Goal: Information Seeking & Learning: Learn about a topic

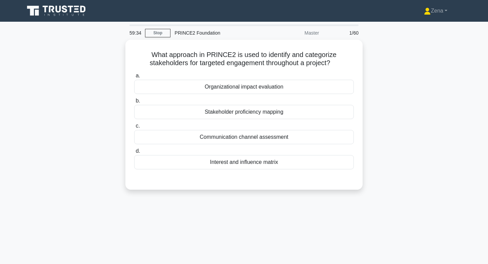
click at [376, 108] on div "What approach in PRINCE2 is used to identify and categorize stakeholders for ta…" at bounding box center [243, 119] width 447 height 158
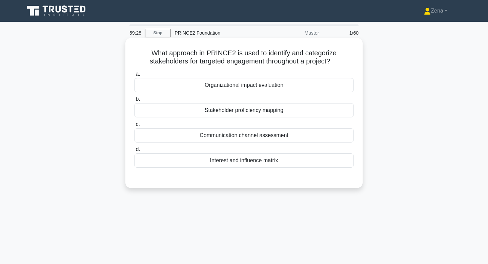
click at [302, 111] on div "Stakeholder proficiency mapping" at bounding box center [244, 110] width 220 height 14
click at [134, 101] on input "b. Stakeholder proficiency mapping" at bounding box center [134, 99] width 0 height 4
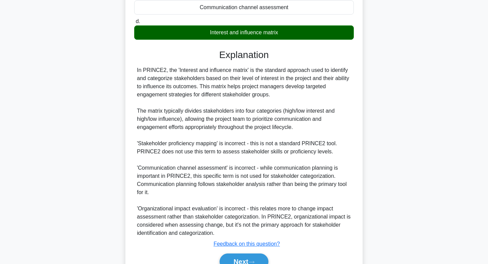
scroll to position [140, 0]
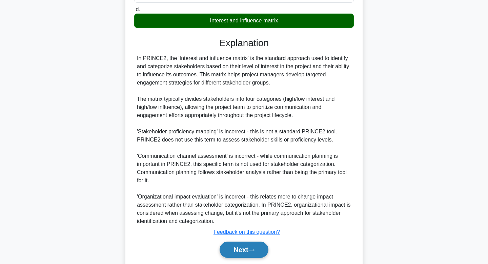
click at [243, 249] on button "Next" at bounding box center [244, 249] width 48 height 16
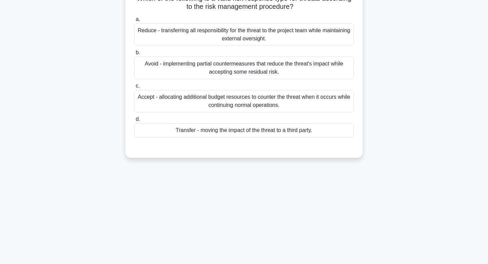
scroll to position [0, 0]
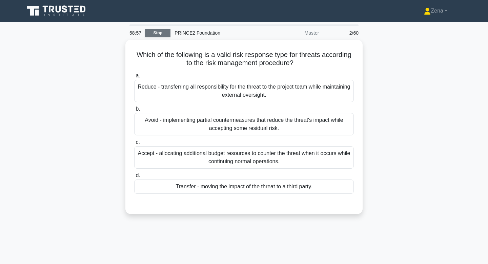
click at [159, 30] on link "Stop" at bounding box center [157, 33] width 25 height 8
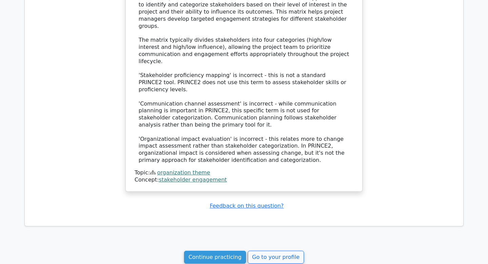
scroll to position [594, 0]
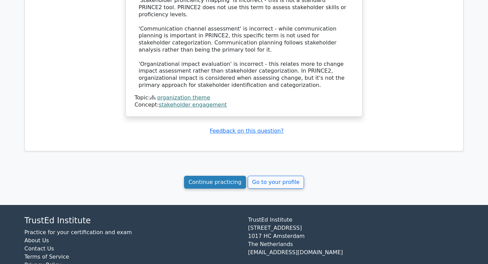
click at [228, 175] on link "Continue practicing" at bounding box center [215, 181] width 62 height 13
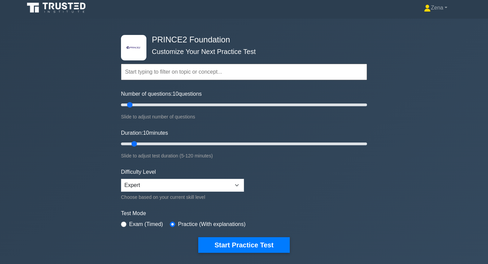
scroll to position [9, 0]
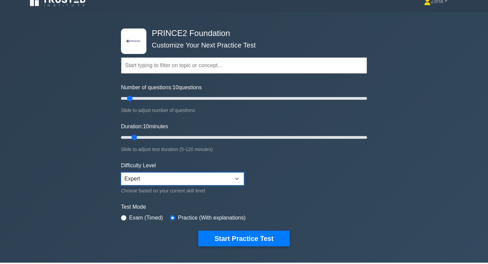
click at [220, 182] on select "Beginner Intermediate Expert" at bounding box center [182, 178] width 123 height 13
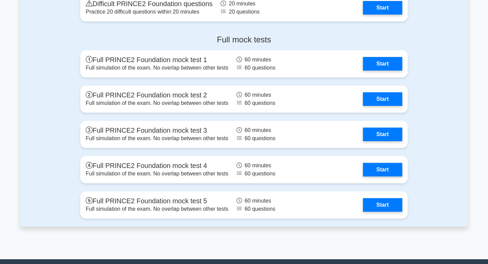
scroll to position [873, 0]
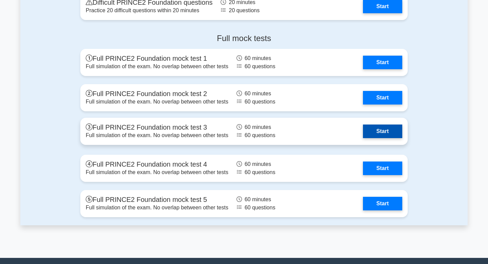
click at [363, 137] on link "Start" at bounding box center [382, 131] width 39 height 14
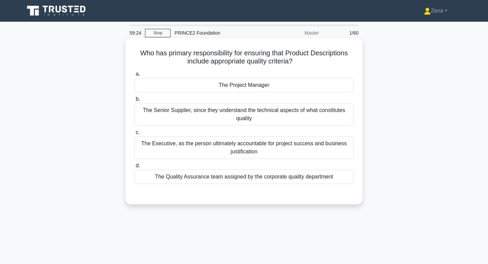
click at [285, 181] on div "The Quality Assurance team assigned by the corporate quality department" at bounding box center [244, 176] width 220 height 14
click at [134, 168] on input "d. The Quality Assurance team assigned by the corporate quality department" at bounding box center [134, 165] width 0 height 4
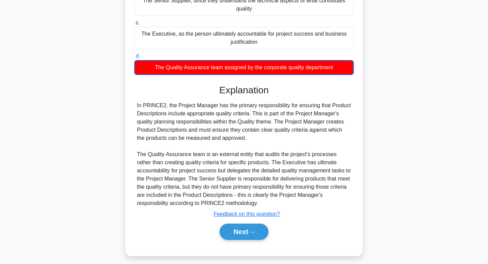
scroll to position [114, 0]
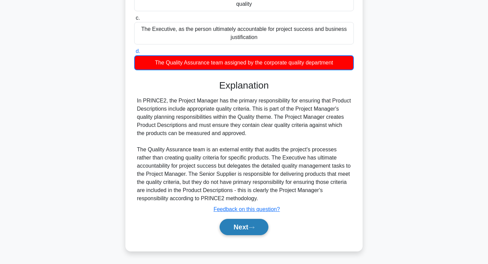
click at [235, 232] on button "Next" at bounding box center [244, 226] width 48 height 16
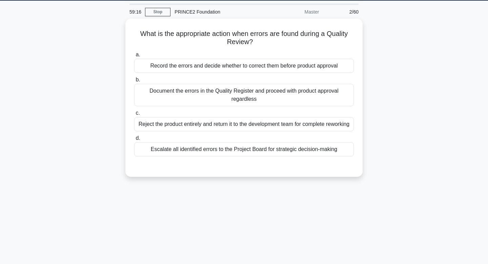
scroll to position [0, 0]
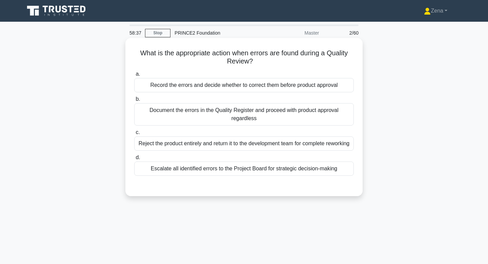
click at [316, 175] on div "Escalate all identified errors to the Project Board for strategic decision-maki…" at bounding box center [244, 168] width 220 height 14
click at [134, 160] on input "d. Escalate all identified errors to the Project Board for strategic decision-m…" at bounding box center [134, 157] width 0 height 4
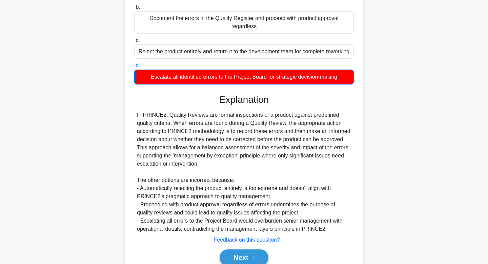
scroll to position [130, 0]
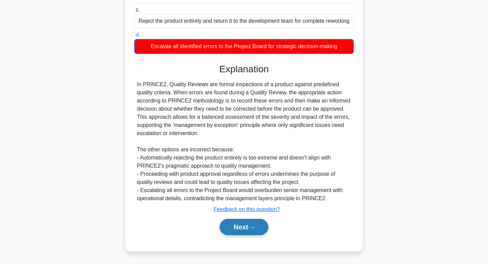
click at [236, 233] on button "Next" at bounding box center [244, 226] width 48 height 16
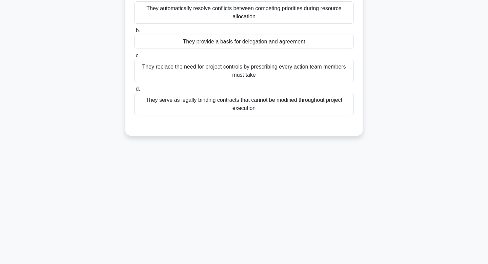
scroll to position [0, 0]
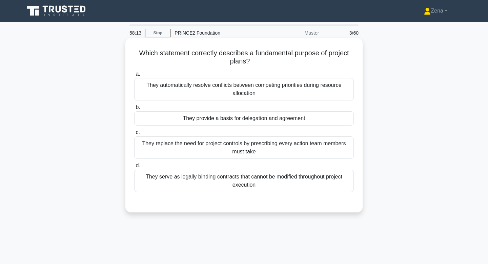
click at [312, 119] on div "They provide a basis for delegation and agreement" at bounding box center [244, 118] width 220 height 14
click at [134, 109] on input "b. They provide a basis for delegation and agreement" at bounding box center [134, 107] width 0 height 4
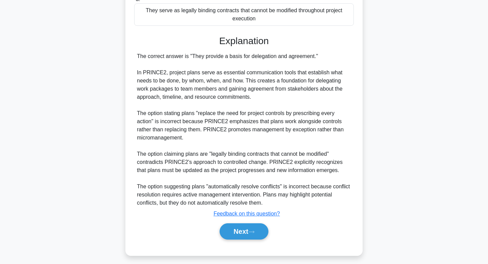
scroll to position [170, 0]
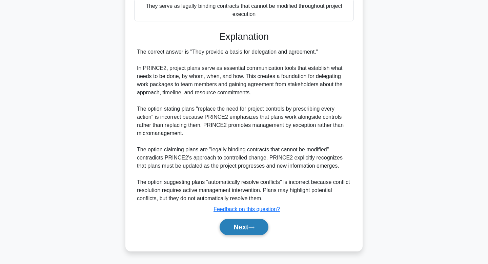
click at [226, 226] on button "Next" at bounding box center [244, 226] width 48 height 16
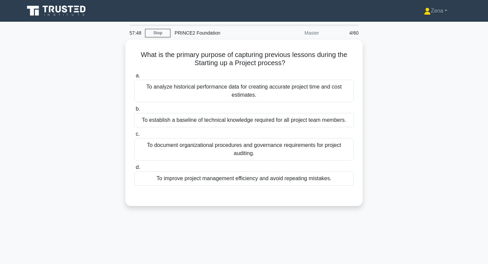
scroll to position [3, 0]
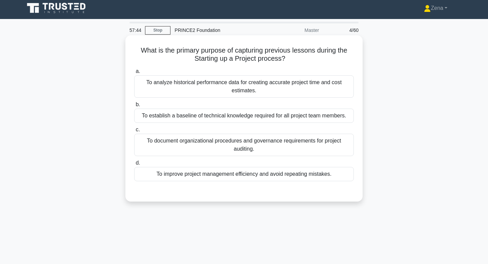
click at [315, 178] on div "To improve project management efficiency and avoid repeating mistakes." at bounding box center [244, 174] width 220 height 14
click at [134, 165] on input "d. To improve project management efficiency and avoid repeating mistakes." at bounding box center [134, 163] width 0 height 4
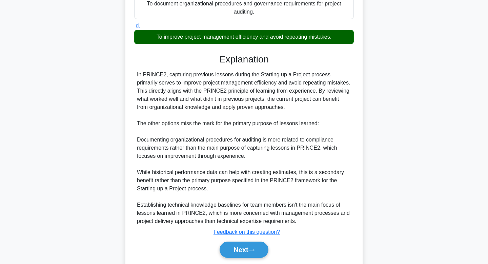
scroll to position [162, 0]
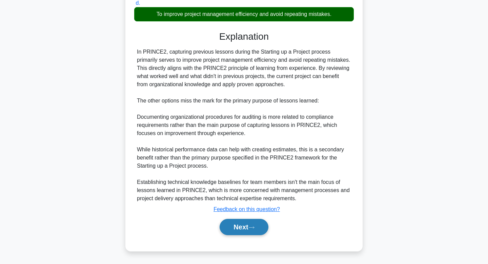
click at [245, 224] on button "Next" at bounding box center [244, 226] width 48 height 16
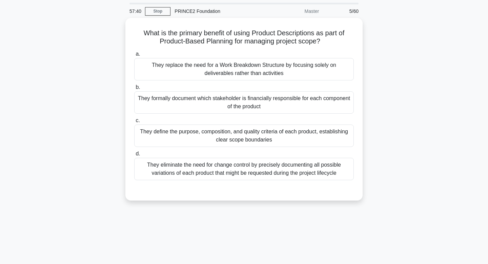
scroll to position [0, 0]
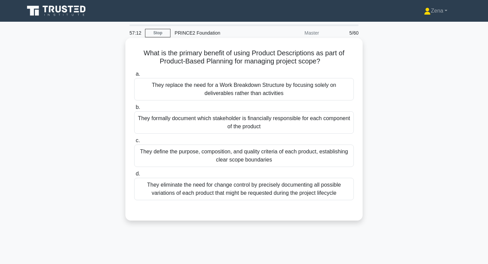
click at [292, 158] on div "They define the purpose, composition, and quality criteria of each product, est…" at bounding box center [244, 155] width 220 height 22
click at [134, 143] on input "c. They define the purpose, composition, and quality criteria of each product, …" at bounding box center [134, 140] width 0 height 4
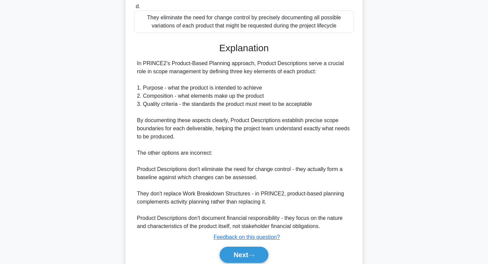
scroll to position [195, 0]
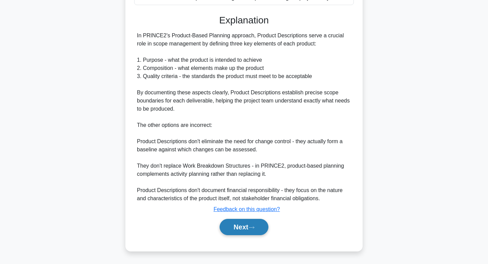
click at [251, 221] on button "Next" at bounding box center [244, 226] width 48 height 16
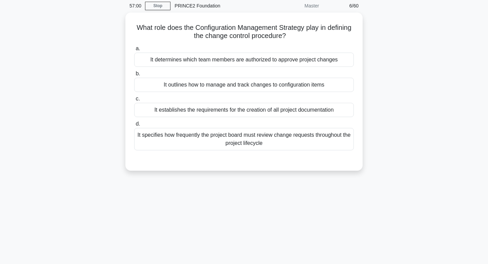
scroll to position [0, 0]
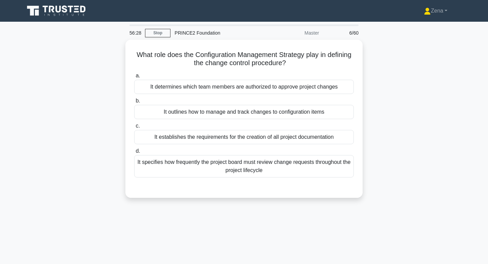
click at [409, 117] on div "What role does the Configuration Management Strategy play in defining the chang…" at bounding box center [243, 123] width 447 height 166
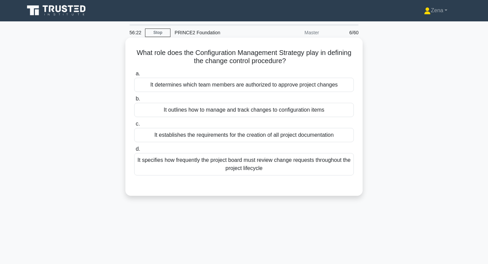
click at [301, 110] on div "It outlines how to manage and track changes to configuration items" at bounding box center [244, 110] width 220 height 14
click at [134, 101] on input "b. It outlines how to manage and track changes to configuration items" at bounding box center [134, 99] width 0 height 4
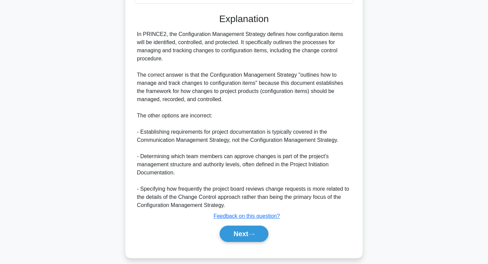
scroll to position [179, 0]
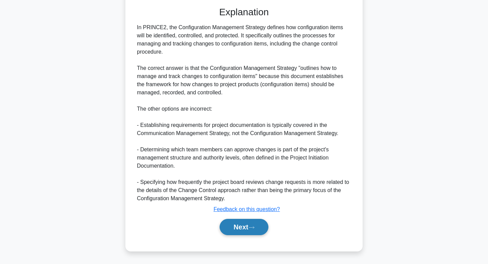
click at [250, 228] on button "Next" at bounding box center [244, 226] width 48 height 16
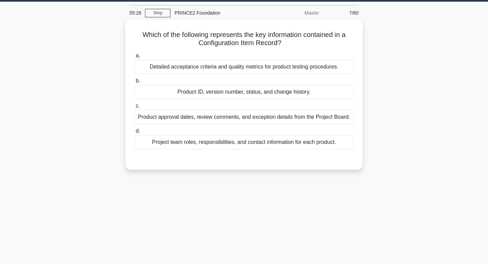
scroll to position [0, 0]
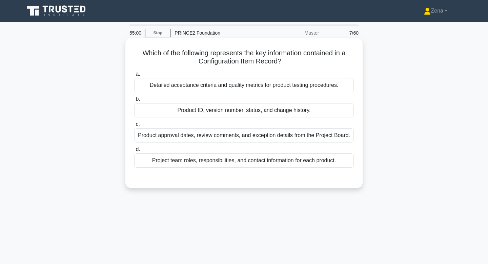
click at [274, 112] on div "Product ID, version number, status, and change history." at bounding box center [244, 110] width 220 height 14
click at [134, 101] on input "b. Product ID, version number, status, and change history." at bounding box center [134, 99] width 0 height 4
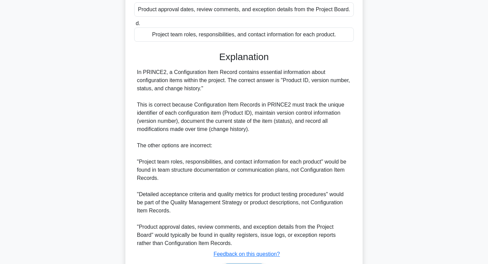
scroll to position [170, 0]
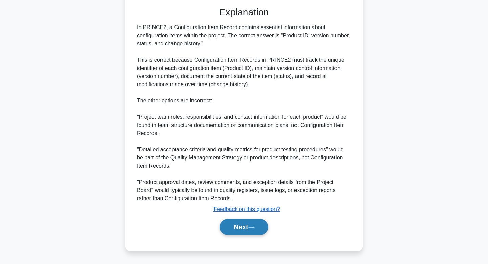
click at [249, 226] on button "Next" at bounding box center [244, 226] width 48 height 16
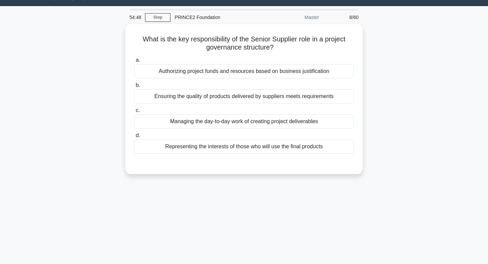
scroll to position [0, 0]
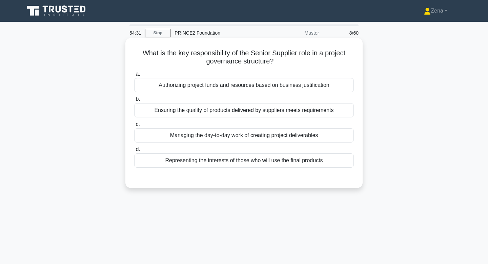
click at [335, 112] on div "Ensuring the quality of products delivered by suppliers meets requirements" at bounding box center [244, 110] width 220 height 14
click at [134, 101] on input "b. Ensuring the quality of products delivered by suppliers meets requirements" at bounding box center [134, 99] width 0 height 4
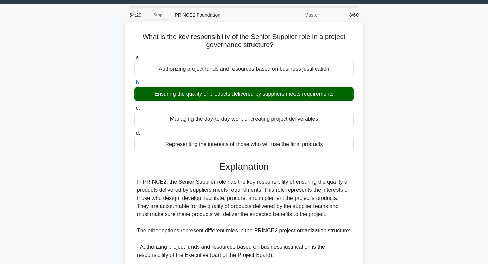
scroll to position [130, 0]
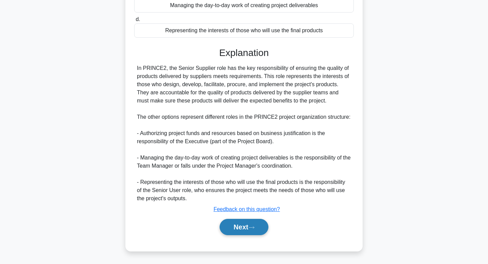
click at [238, 224] on button "Next" at bounding box center [244, 226] width 48 height 16
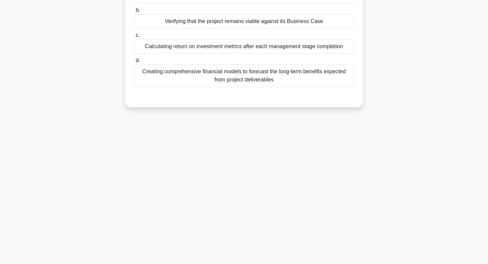
scroll to position [0, 0]
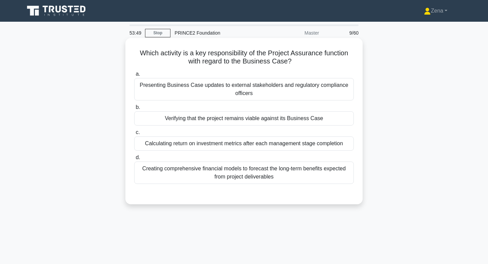
click at [319, 119] on div "Verifying that the project remains viable against its Business Case" at bounding box center [244, 118] width 220 height 14
click at [134, 109] on input "b. Verifying that the project remains viable against its Business Case" at bounding box center [134, 107] width 0 height 4
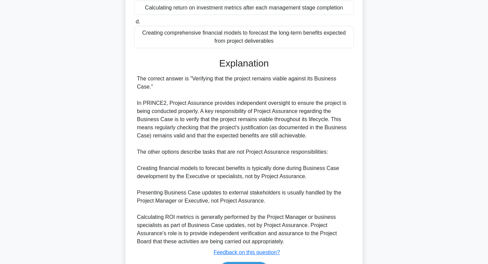
scroll to position [158, 0]
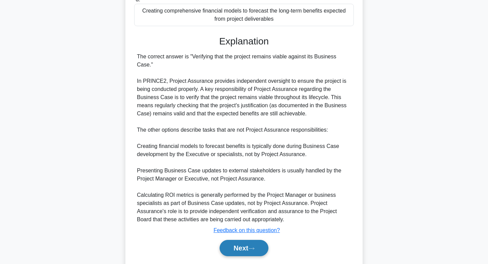
click at [231, 243] on button "Next" at bounding box center [244, 247] width 48 height 16
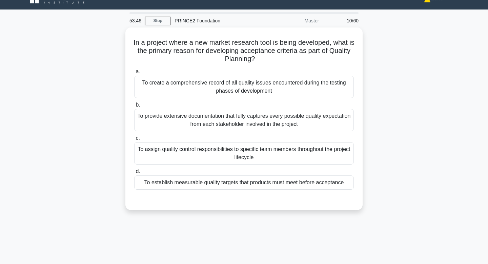
scroll to position [0, 0]
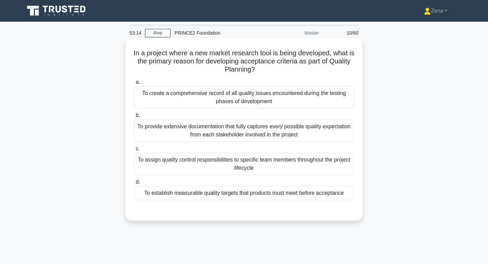
click at [318, 192] on div "To establish measurable quality targets that products must meet before acceptan…" at bounding box center [244, 193] width 220 height 14
click at [134, 184] on input "d. To establish measurable quality targets that products must meet before accep…" at bounding box center [134, 182] width 0 height 4
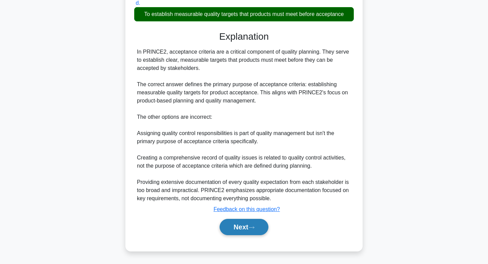
click at [261, 225] on button "Next" at bounding box center [244, 226] width 48 height 16
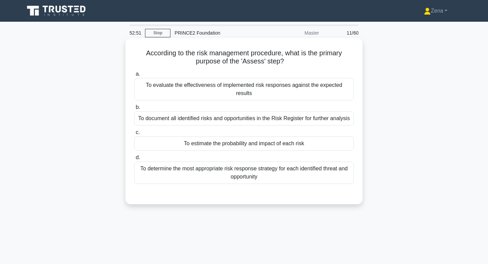
click at [314, 136] on div "To estimate the probability and impact of each risk" at bounding box center [244, 143] width 220 height 14
click at [134, 134] on input "c. To estimate the probability and impact of each risk" at bounding box center [134, 132] width 0 height 4
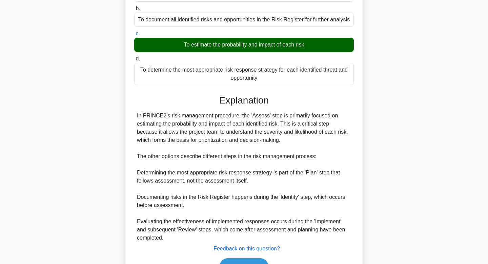
scroll to position [130, 0]
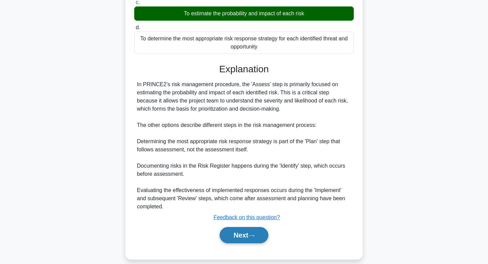
click at [237, 227] on button "Next" at bounding box center [244, 235] width 48 height 16
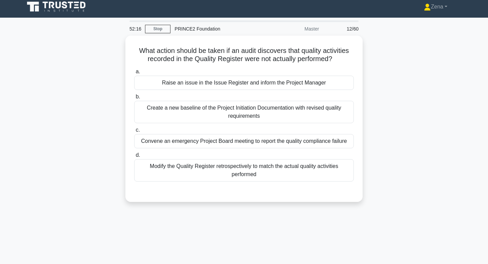
scroll to position [6, 0]
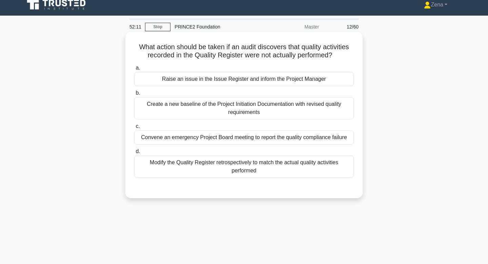
click at [311, 81] on div "Raise an issue in the Issue Register and inform the Project Manager" at bounding box center [244, 79] width 220 height 14
click at [134, 70] on input "a. Raise an issue in the Issue Register and inform the Project Manager" at bounding box center [134, 68] width 0 height 4
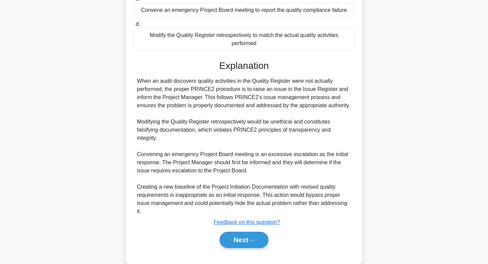
scroll to position [140, 0]
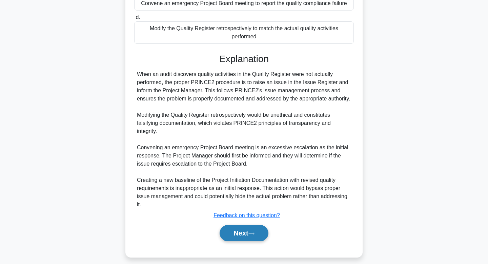
click at [230, 241] on button "Next" at bounding box center [244, 233] width 48 height 16
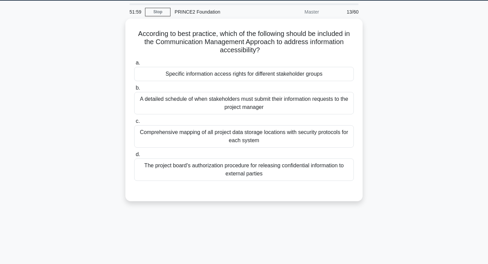
scroll to position [0, 0]
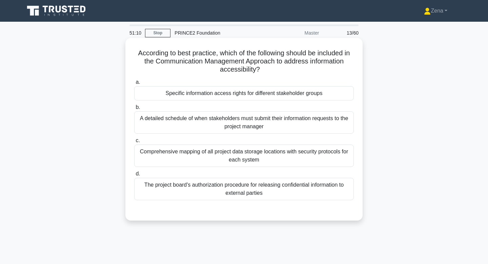
click at [306, 97] on div "Specific information access rights for different stakeholder groups" at bounding box center [244, 93] width 220 height 14
click at [134, 84] on input "a. Specific information access rights for different stakeholder groups" at bounding box center [134, 82] width 0 height 4
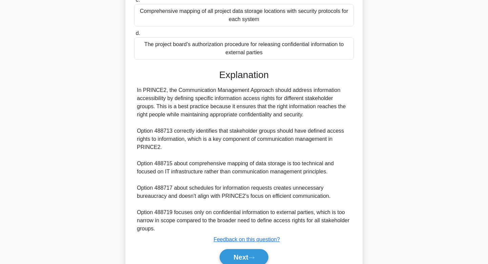
scroll to position [145, 0]
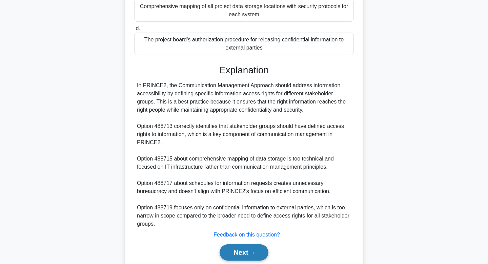
click at [235, 253] on button "Next" at bounding box center [244, 252] width 48 height 16
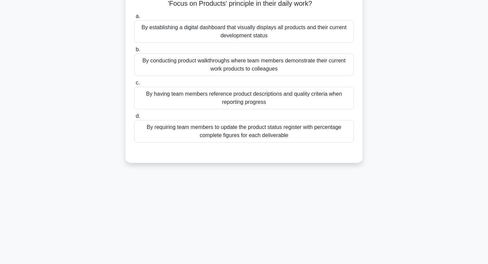
scroll to position [0, 0]
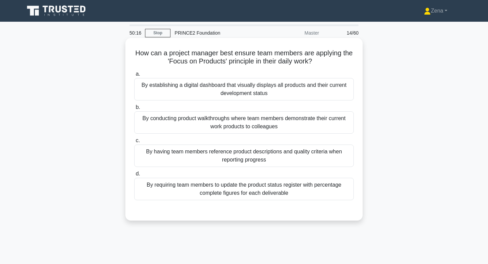
click at [325, 152] on div "By having team members reference product descriptions and quality criteria when…" at bounding box center [244, 155] width 220 height 22
click at [134, 143] on input "c. By having team members reference product descriptions and quality criteria w…" at bounding box center [134, 140] width 0 height 4
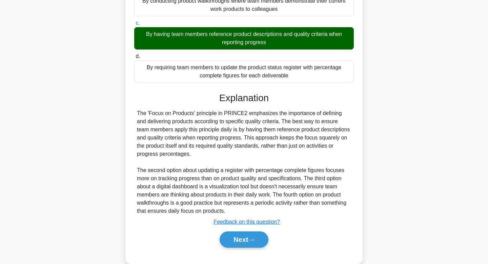
scroll to position [121, 0]
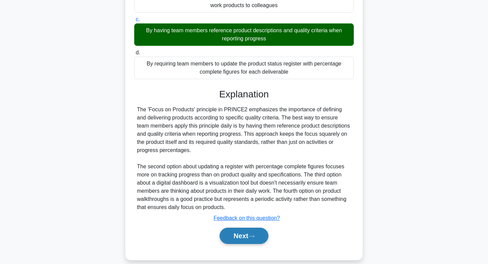
click at [234, 236] on button "Next" at bounding box center [244, 235] width 48 height 16
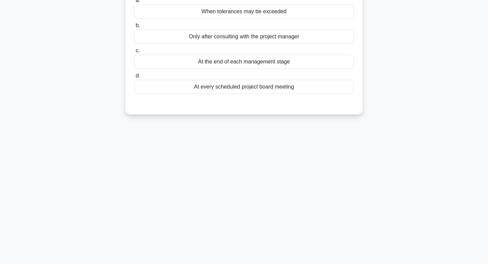
scroll to position [0, 0]
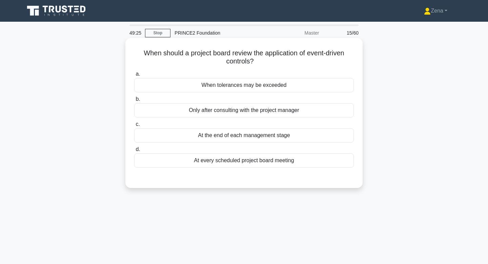
click at [295, 87] on div "When tolerances may be exceeded" at bounding box center [244, 85] width 220 height 14
click at [134, 76] on input "a. When tolerances may be exceeded" at bounding box center [134, 74] width 0 height 4
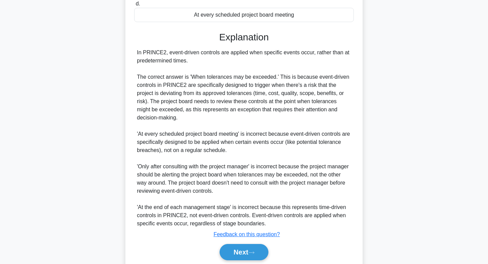
scroll to position [146, 0]
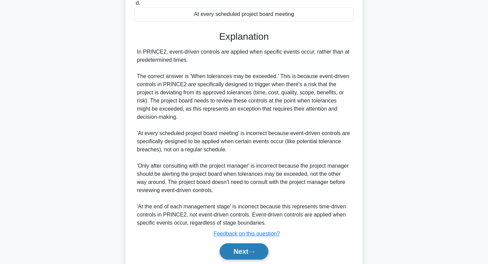
click at [235, 251] on button "Next" at bounding box center [244, 251] width 48 height 16
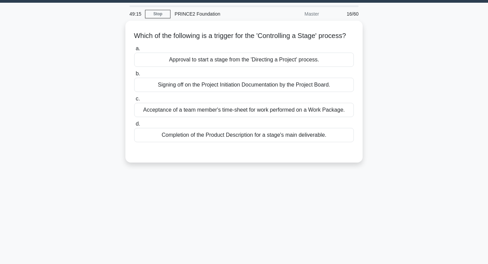
scroll to position [0, 0]
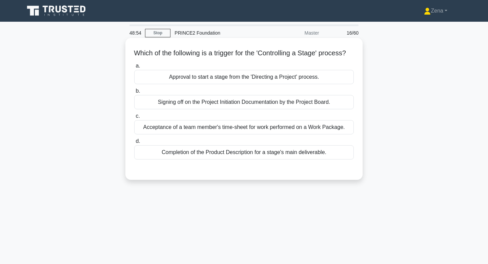
click at [296, 84] on div "Approval to start a stage from the 'Directing a Project' process." at bounding box center [244, 77] width 220 height 14
click at [134, 68] on input "a. Approval to start a stage from the 'Directing a Project' process." at bounding box center [134, 66] width 0 height 4
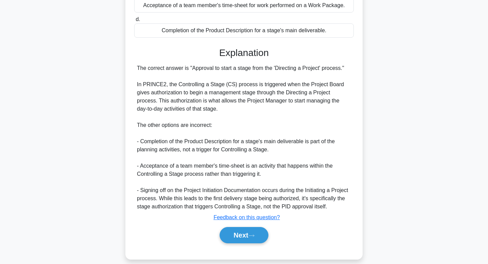
scroll to position [132, 0]
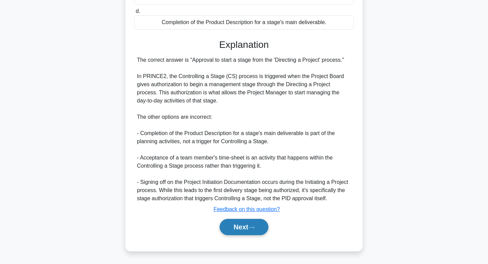
click at [250, 235] on button "Next" at bounding box center [244, 226] width 48 height 16
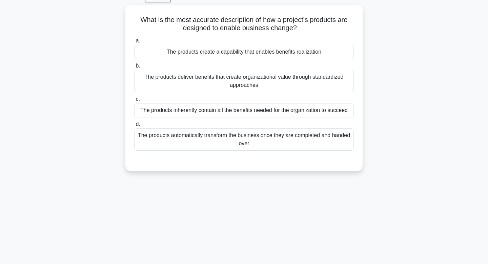
scroll to position [0, 0]
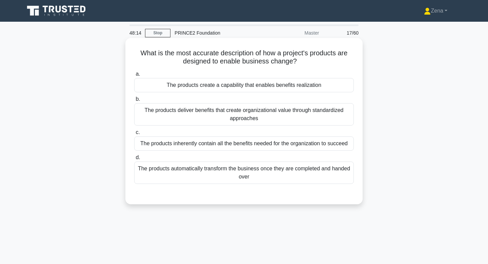
click at [309, 118] on div "The products deliver benefits that create organizational value through standard…" at bounding box center [244, 114] width 220 height 22
click at [134, 101] on input "b. The products deliver benefits that create organizational value through stand…" at bounding box center [134, 99] width 0 height 4
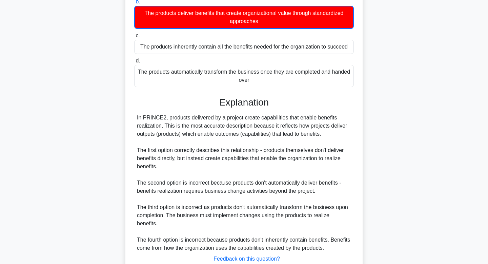
scroll to position [114, 0]
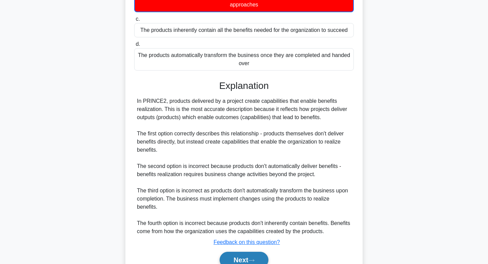
click at [254, 258] on icon at bounding box center [251, 260] width 6 height 4
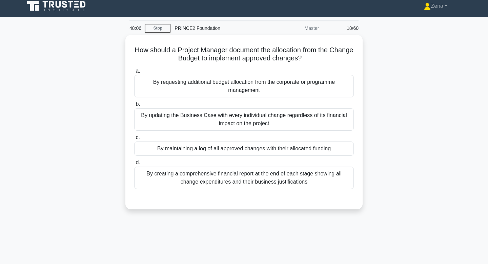
scroll to position [0, 0]
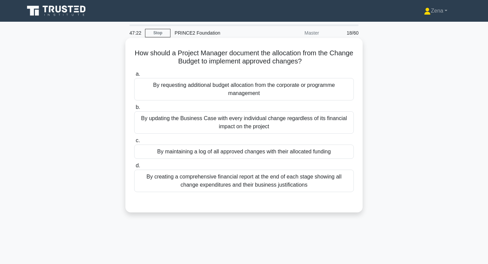
click at [261, 155] on div "By maintaining a log of all approved changes with their allocated funding" at bounding box center [244, 151] width 220 height 14
click at [134, 143] on input "c. By maintaining a log of all approved changes with their allocated funding" at bounding box center [134, 140] width 0 height 4
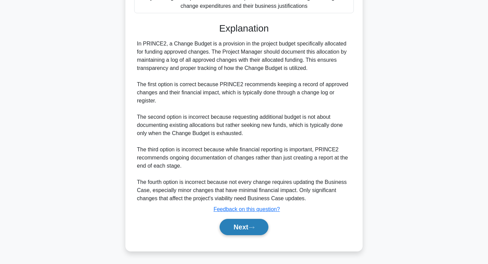
click at [242, 224] on button "Next" at bounding box center [244, 226] width 48 height 16
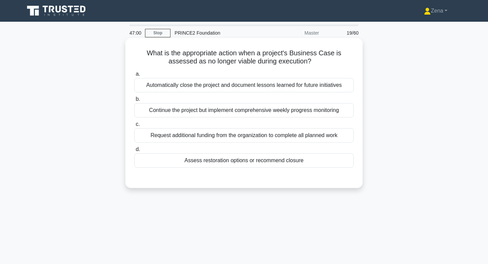
click at [313, 82] on div "Automatically close the project and document lessons learned for future initiat…" at bounding box center [244, 85] width 220 height 14
click at [134, 76] on input "a. Automatically close the project and document lessons learned for future init…" at bounding box center [134, 74] width 0 height 4
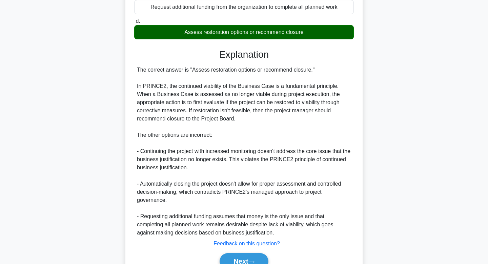
scroll to position [131, 0]
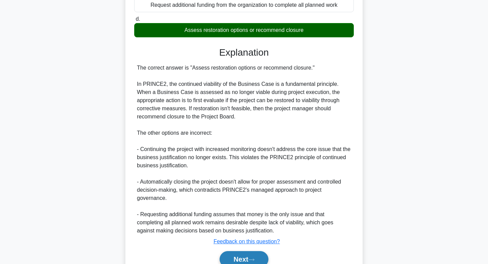
click at [229, 255] on button "Next" at bounding box center [244, 259] width 48 height 16
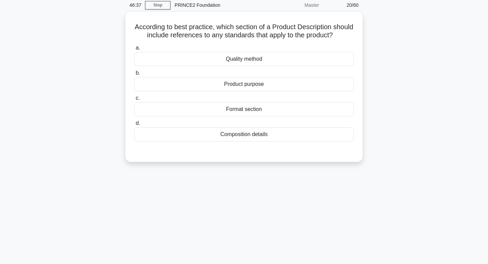
scroll to position [0, 0]
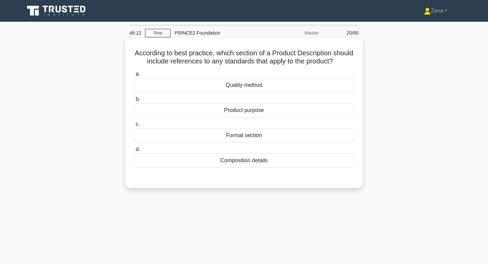
click at [272, 87] on div "Quality method" at bounding box center [244, 85] width 220 height 14
click at [134, 76] on input "a. Quality method" at bounding box center [134, 74] width 0 height 4
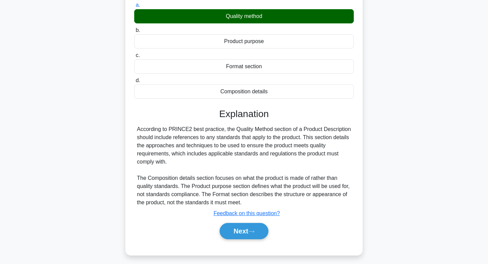
scroll to position [102, 0]
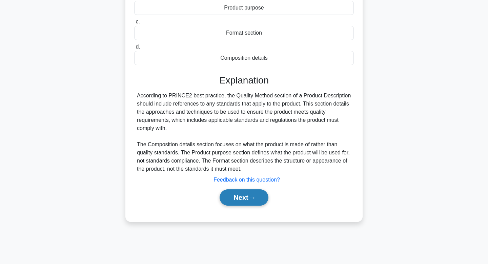
click at [243, 198] on button "Next" at bounding box center [244, 197] width 48 height 16
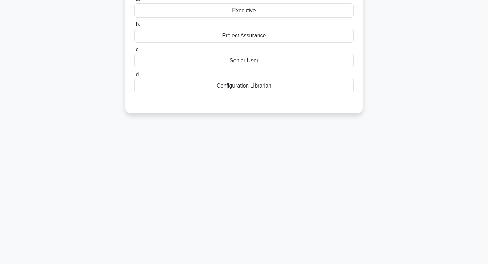
scroll to position [0, 0]
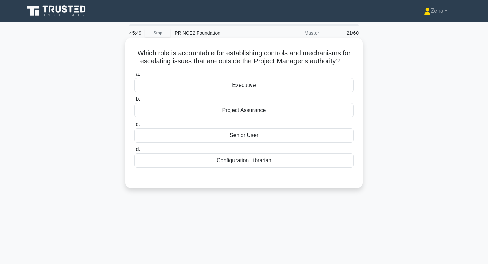
click at [306, 87] on div "Executive" at bounding box center [244, 85] width 220 height 14
click at [134, 76] on input "a. Executive" at bounding box center [134, 74] width 0 height 4
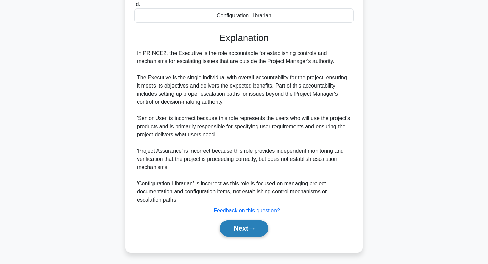
click at [238, 236] on button "Next" at bounding box center [244, 228] width 48 height 16
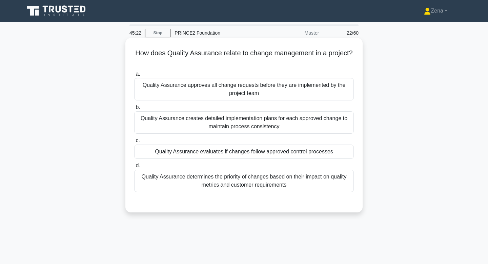
click at [311, 151] on div "Quality Assurance evaluates if changes follow approved control processes" at bounding box center [244, 151] width 220 height 14
click at [134, 143] on input "c. Quality Assurance evaluates if changes follow approved control processes" at bounding box center [134, 140] width 0 height 4
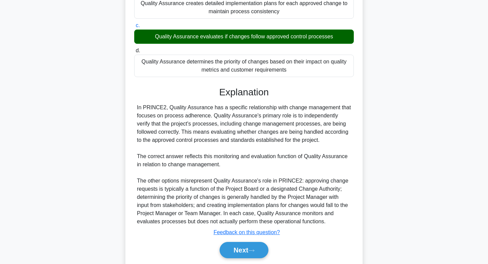
scroll to position [138, 0]
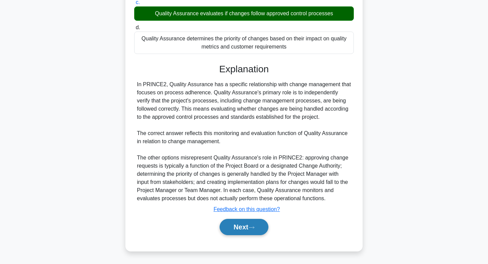
click at [229, 222] on button "Next" at bounding box center [244, 226] width 48 height 16
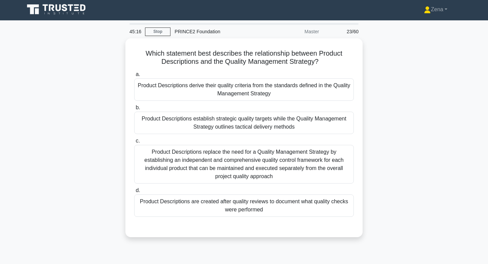
scroll to position [0, 0]
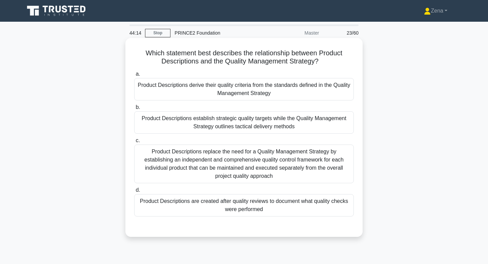
click at [285, 90] on div "Product Descriptions derive their quality criteria from the standards defined i…" at bounding box center [244, 89] width 220 height 22
click at [134, 76] on input "a. Product Descriptions derive their quality criteria from the standards define…" at bounding box center [134, 74] width 0 height 4
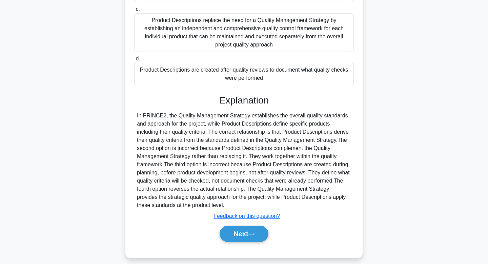
scroll to position [135, 0]
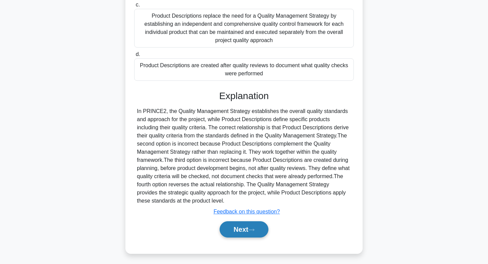
click at [235, 228] on button "Next" at bounding box center [244, 229] width 48 height 16
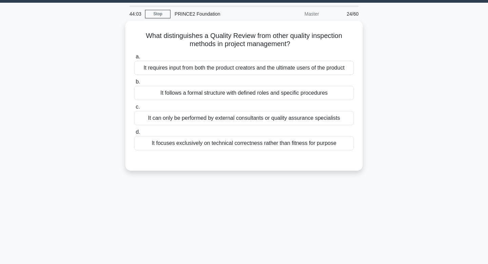
scroll to position [0, 0]
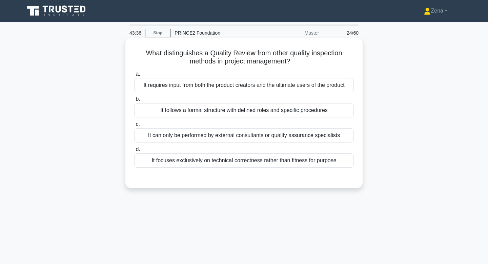
click at [304, 109] on div "It follows a formal structure with defined roles and specific procedures" at bounding box center [244, 110] width 220 height 14
click at [134, 101] on input "b. It follows a formal structure with defined roles and specific procedures" at bounding box center [134, 99] width 0 height 4
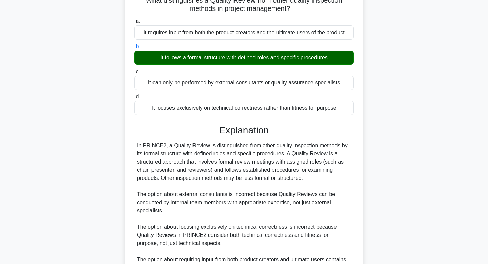
scroll to position [130, 0]
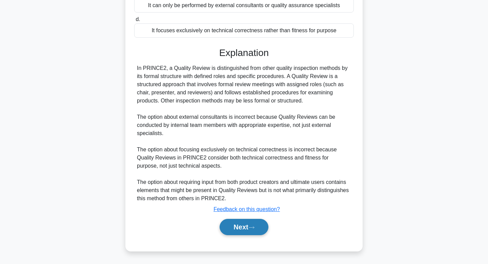
click at [232, 226] on button "Next" at bounding box center [244, 226] width 48 height 16
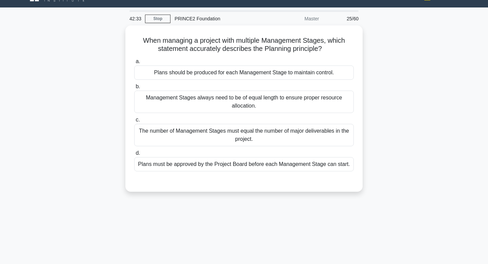
scroll to position [15, 0]
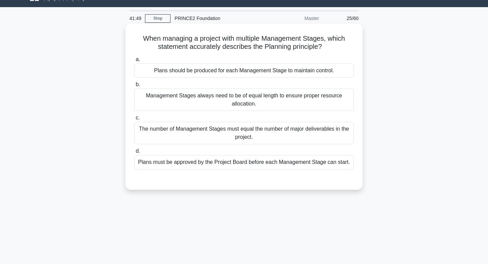
click at [323, 67] on div "Plans should be produced for each Management Stage to maintain control." at bounding box center [244, 70] width 220 height 14
click at [134, 62] on input "a. Plans should be produced for each Management Stage to maintain control." at bounding box center [134, 59] width 0 height 4
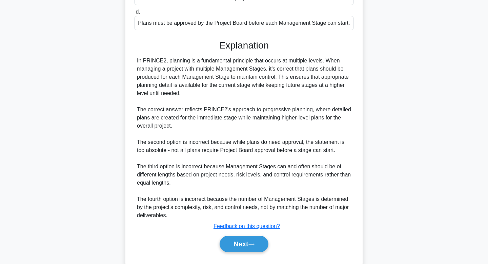
scroll to position [154, 0]
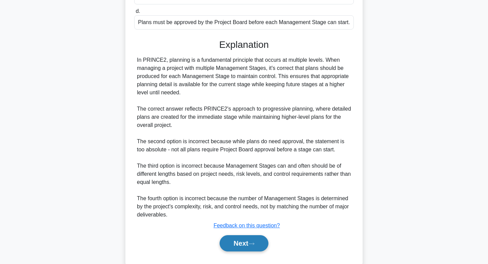
click at [254, 241] on button "Next" at bounding box center [244, 243] width 48 height 16
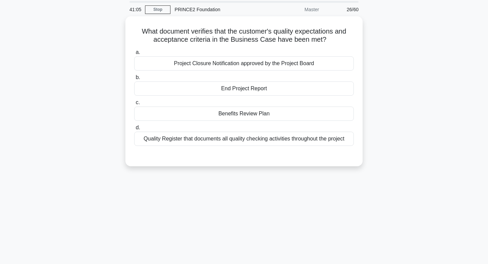
scroll to position [0, 0]
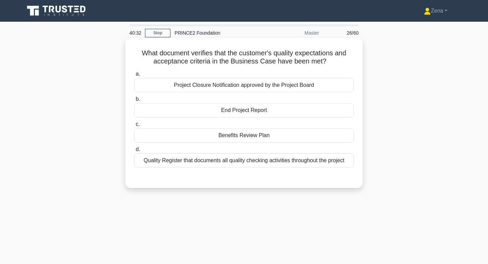
click at [295, 106] on div "End Project Report" at bounding box center [244, 110] width 220 height 14
click at [134, 101] on input "b. End Project Report" at bounding box center [134, 99] width 0 height 4
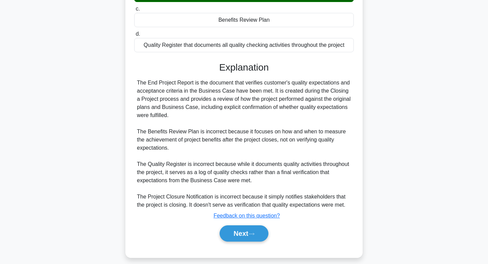
scroll to position [122, 0]
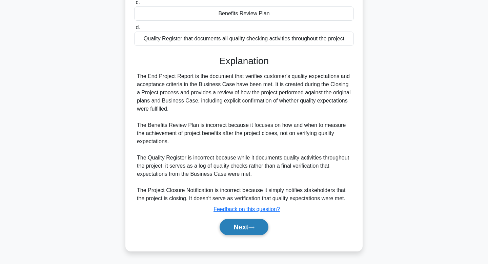
click at [243, 226] on button "Next" at bounding box center [244, 226] width 48 height 16
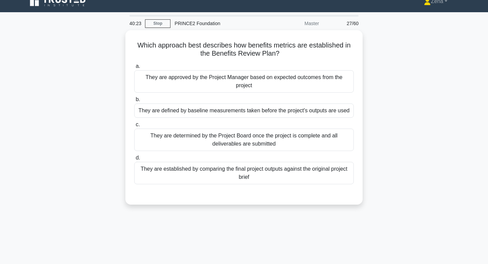
scroll to position [0, 0]
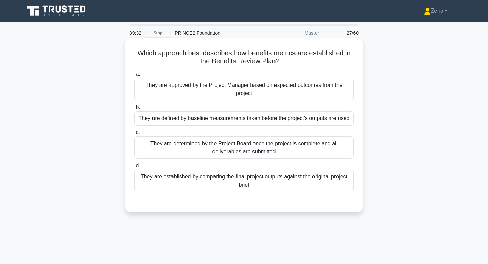
click at [333, 120] on div "They are defined by baseline measurements taken before the project's outputs ar…" at bounding box center [244, 118] width 220 height 14
click at [134, 109] on input "b. They are defined by baseline measurements taken before the project's outputs…" at bounding box center [134, 107] width 0 height 4
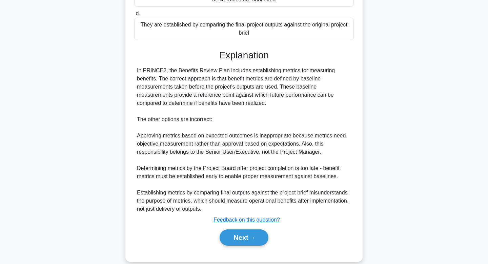
scroll to position [154, 0]
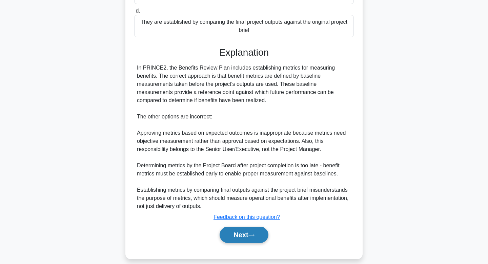
click at [240, 235] on button "Next" at bounding box center [244, 234] width 48 height 16
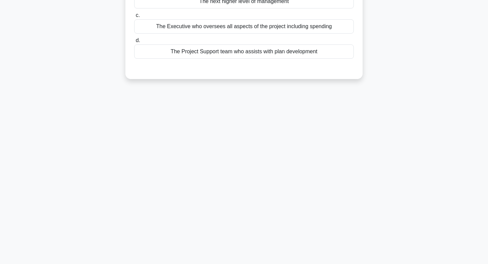
scroll to position [0, 0]
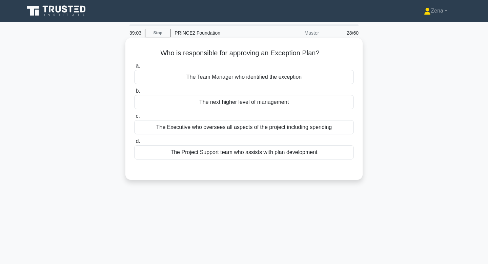
click at [313, 129] on div "The Executive who oversees all aspects of the project including spending" at bounding box center [244, 127] width 220 height 14
click at [134, 118] on input "c. The Executive who oversees all aspects of the project including spending" at bounding box center [134, 116] width 0 height 4
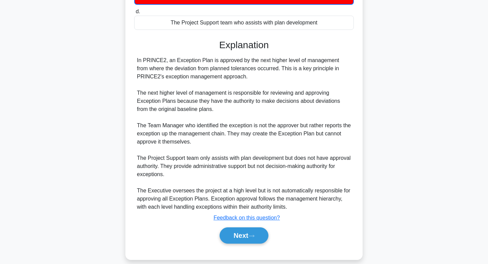
scroll to position [130, 0]
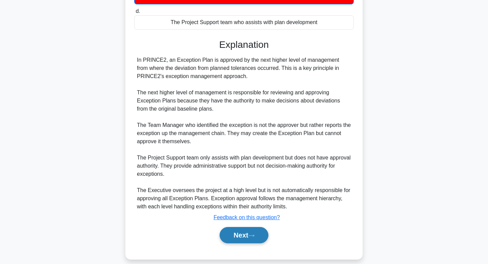
click at [237, 232] on button "Next" at bounding box center [244, 235] width 48 height 16
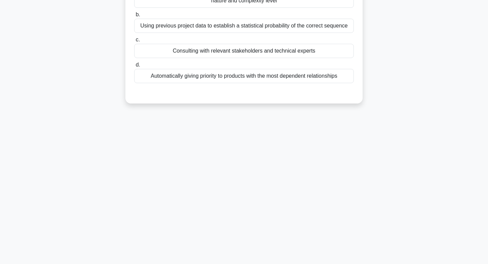
scroll to position [0, 0]
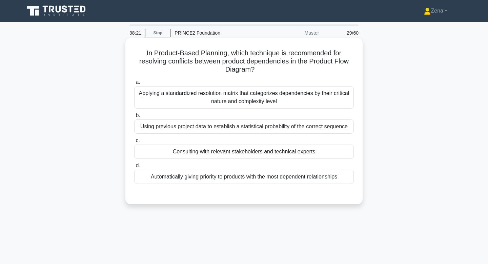
click at [332, 93] on div "Applying a standardized resolution matrix that categorizes dependencies by thei…" at bounding box center [244, 97] width 220 height 22
click at [134, 84] on input "a. Applying a standardized resolution matrix that categorizes dependencies by t…" at bounding box center [134, 82] width 0 height 4
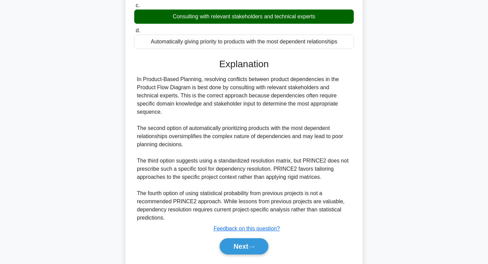
scroll to position [140, 0]
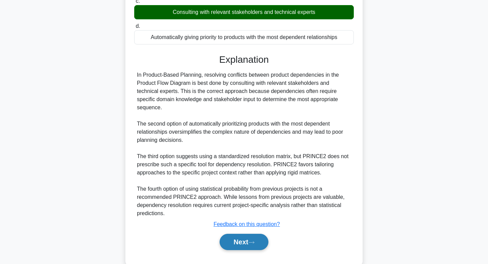
click at [259, 239] on button "Next" at bounding box center [244, 241] width 48 height 16
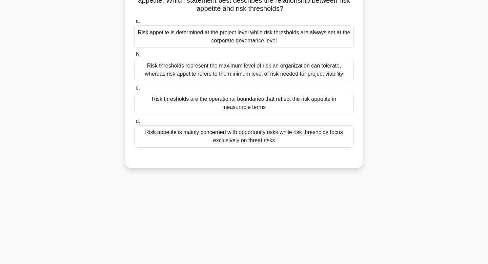
scroll to position [0, 0]
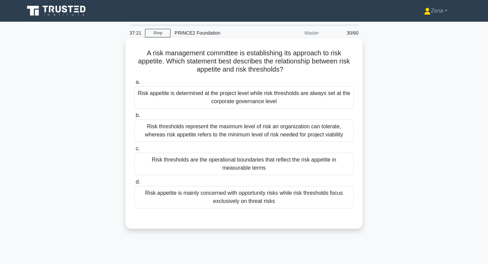
click at [300, 166] on div "Risk thresholds are the operational boundaries that reflect the risk appetite i…" at bounding box center [244, 163] width 220 height 22
click at [134, 151] on input "c. Risk thresholds are the operational boundaries that reflect the risk appetit…" at bounding box center [134, 148] width 0 height 4
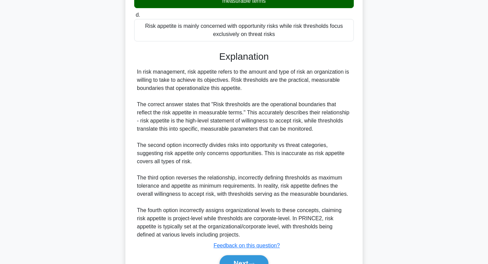
scroll to position [183, 0]
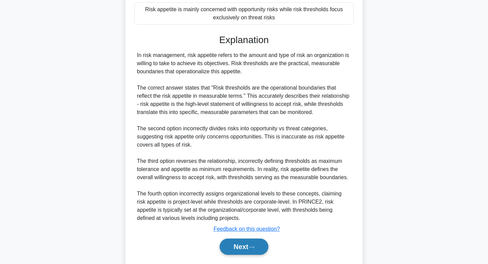
click at [238, 245] on button "Next" at bounding box center [244, 246] width 48 height 16
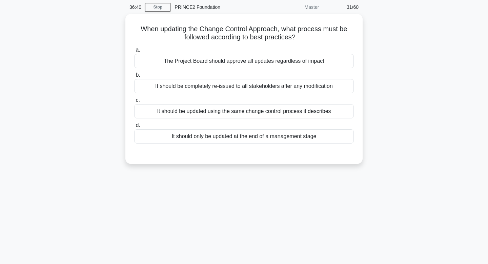
scroll to position [26, 0]
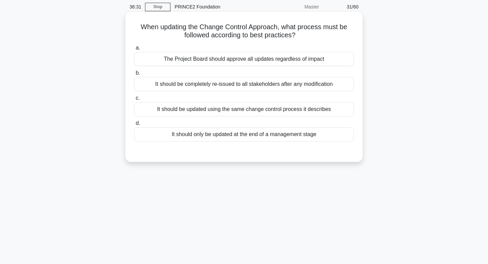
click at [333, 107] on div "It should be updated using the same change control process it describes" at bounding box center [244, 109] width 220 height 14
click at [134, 100] on input "c. It should be updated using the same change control process it describes" at bounding box center [134, 98] width 0 height 4
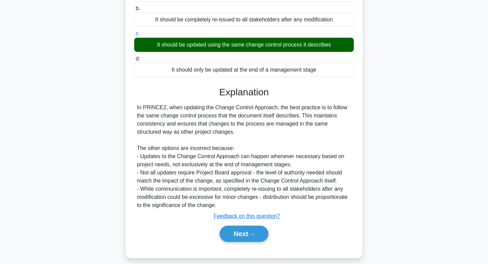
scroll to position [102, 0]
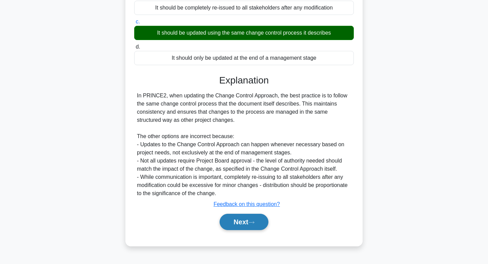
click at [256, 217] on button "Next" at bounding box center [244, 221] width 48 height 16
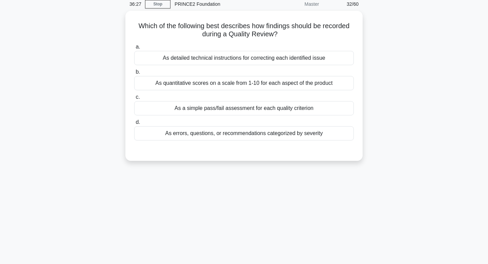
scroll to position [0, 0]
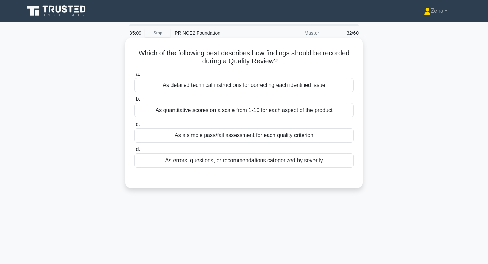
click at [305, 161] on div "As errors, questions, or recommendations categorized by severity" at bounding box center [244, 160] width 220 height 14
click at [134, 151] on input "d. As errors, questions, or recommendations categorized by severity" at bounding box center [134, 149] width 0 height 4
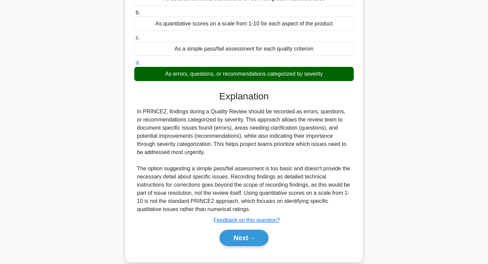
scroll to position [88, 0]
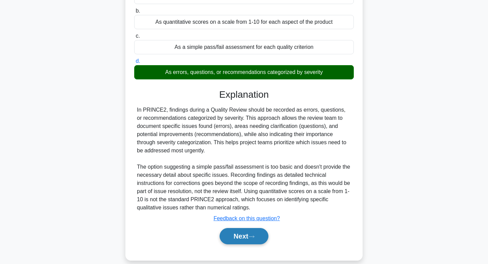
click at [244, 238] on button "Next" at bounding box center [244, 236] width 48 height 16
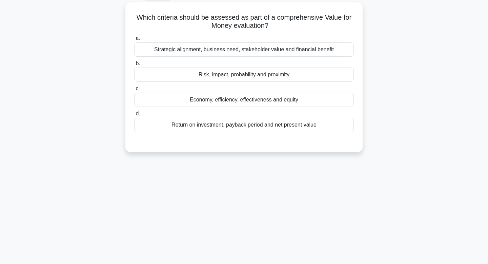
scroll to position [0, 0]
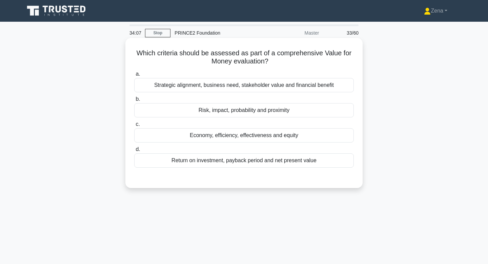
click at [253, 163] on div "Return on investment, payback period and net present value" at bounding box center [244, 160] width 220 height 14
click at [134, 151] on input "d. Return on investment, payback period and net present value" at bounding box center [134, 149] width 0 height 4
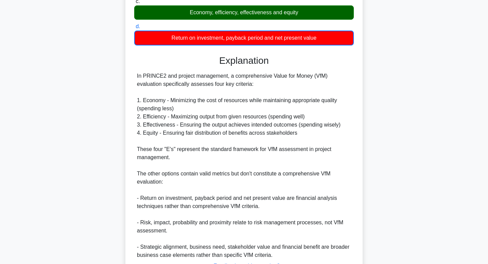
scroll to position [128, 0]
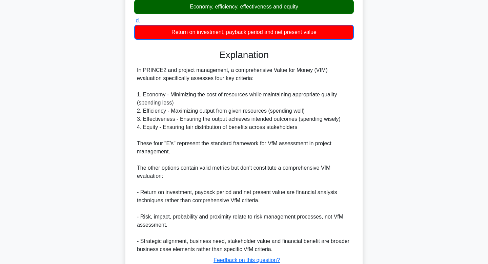
click at [361, 176] on div "Which criteria should be assessed as part of a comprehensive Value for Money ev…" at bounding box center [243, 106] width 237 height 392
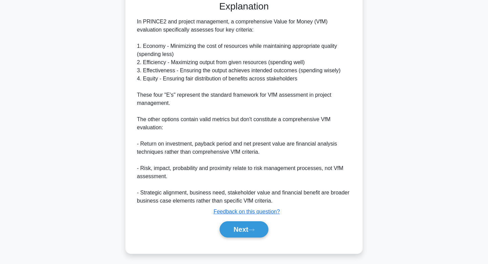
scroll to position [177, 0]
click at [227, 236] on button "Next" at bounding box center [244, 229] width 48 height 16
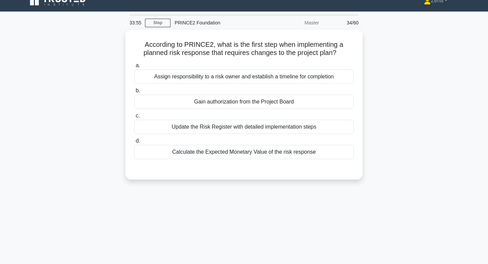
scroll to position [0, 0]
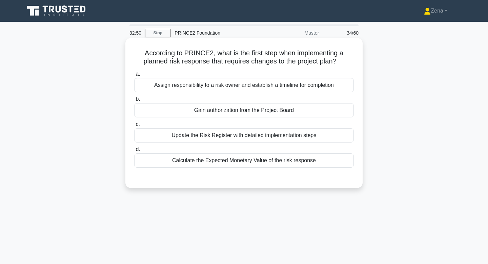
click at [266, 84] on div "Assign responsibility to a risk owner and establish a timeline for completion" at bounding box center [244, 85] width 220 height 14
click at [134, 76] on input "a. Assign responsibility to a risk owner and establish a timeline for completion" at bounding box center [134, 74] width 0 height 4
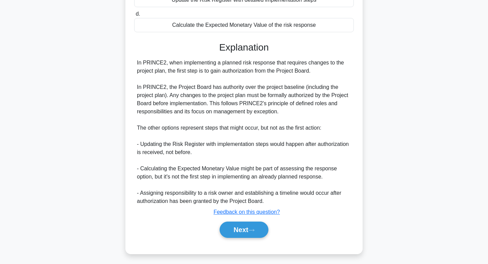
scroll to position [139, 0]
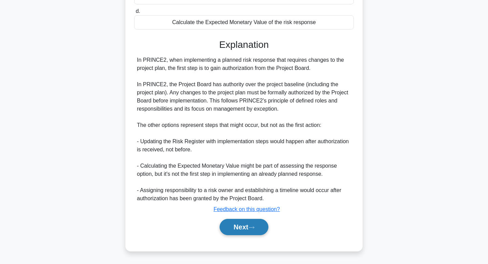
click at [242, 231] on button "Next" at bounding box center [244, 226] width 48 height 16
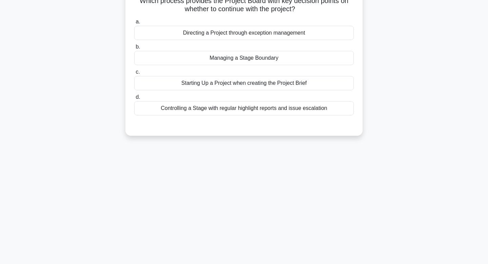
scroll to position [0, 0]
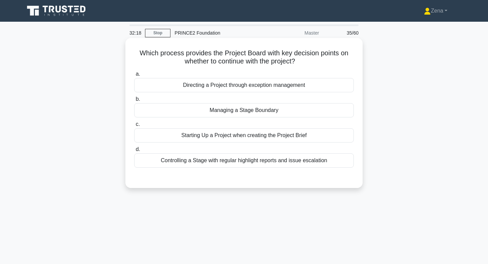
click at [296, 109] on div "Managing a Stage Boundary" at bounding box center [244, 110] width 220 height 14
click at [134, 101] on input "b. Managing a Stage Boundary" at bounding box center [134, 99] width 0 height 4
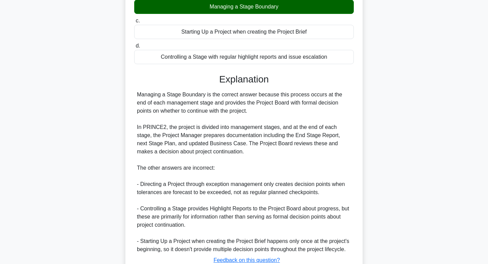
scroll to position [154, 0]
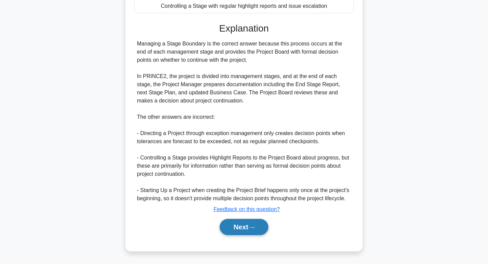
click at [243, 226] on button "Next" at bounding box center [244, 226] width 48 height 16
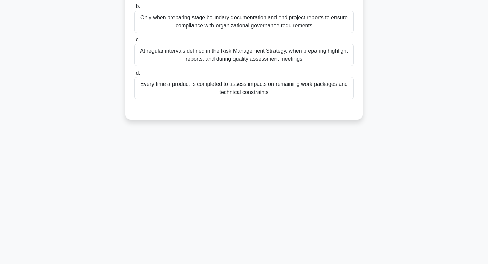
scroll to position [0, 0]
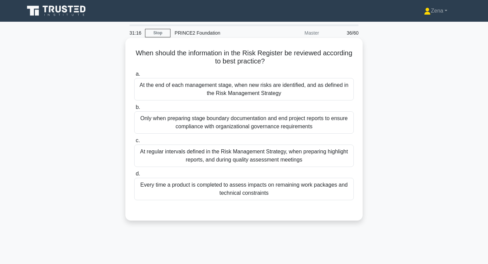
click at [292, 88] on div "At the end of each management stage, when new risks are identified, and as defi…" at bounding box center [244, 89] width 220 height 22
click at [134, 76] on input "a. At the end of each management stage, when new risks are identified, and as d…" at bounding box center [134, 74] width 0 height 4
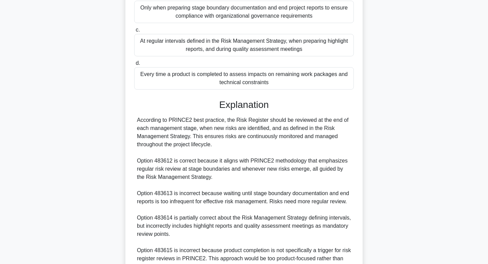
scroll to position [179, 0]
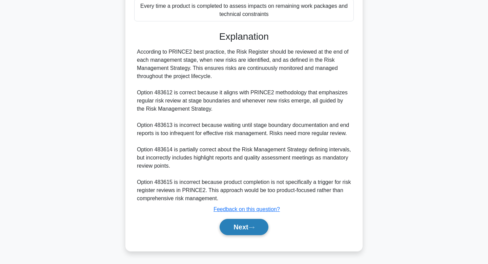
click at [249, 220] on button "Next" at bounding box center [244, 226] width 48 height 16
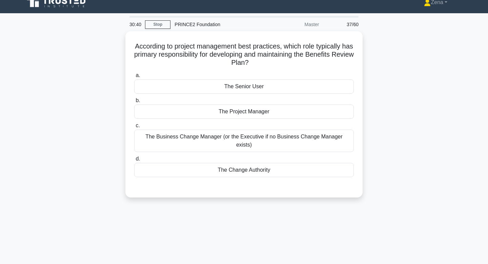
scroll to position [22, 0]
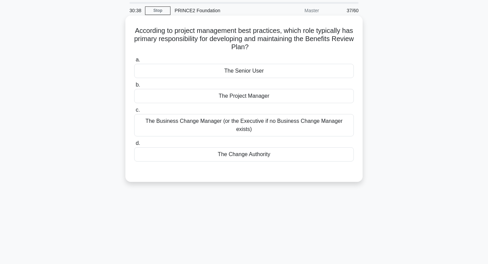
click at [268, 98] on div "The Project Manager" at bounding box center [244, 96] width 220 height 14
click at [134, 87] on input "b. The Project Manager" at bounding box center [134, 85] width 0 height 4
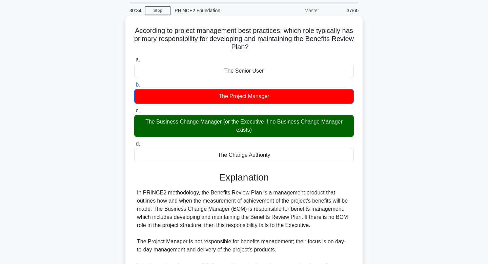
scroll to position [122, 0]
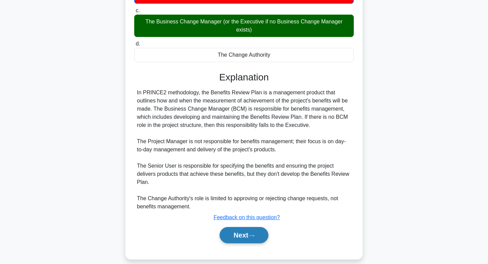
click at [254, 233] on icon at bounding box center [251, 235] width 6 height 4
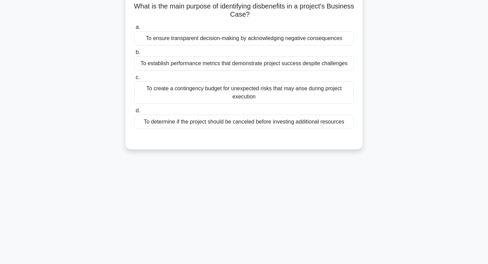
scroll to position [0, 0]
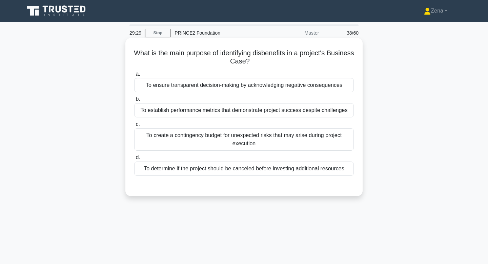
click at [292, 88] on div "To ensure transparent decision-making by acknowledging negative consequences" at bounding box center [244, 85] width 220 height 14
click at [134, 76] on input "a. To ensure transparent decision-making by acknowledging negative consequences" at bounding box center [134, 74] width 0 height 4
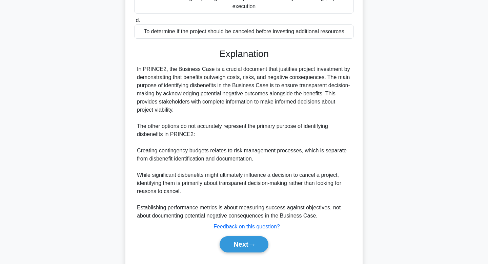
scroll to position [153, 0]
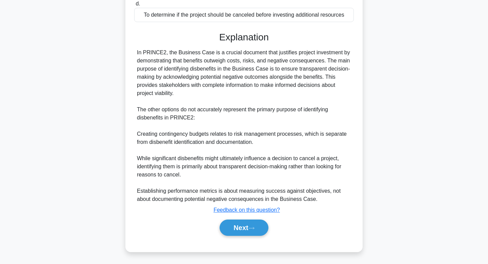
click at [246, 218] on div "Next" at bounding box center [244, 227] width 220 height 22
click at [246, 226] on button "Next" at bounding box center [244, 227] width 48 height 16
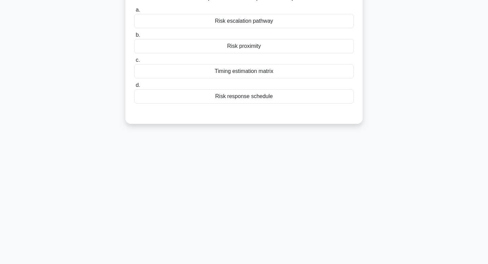
scroll to position [0, 0]
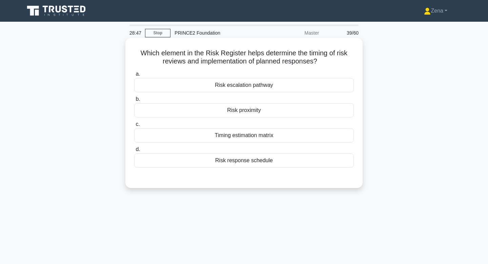
click at [267, 159] on div "Risk response schedule" at bounding box center [244, 160] width 220 height 14
click at [134, 151] on input "d. Risk response schedule" at bounding box center [134, 149] width 0 height 4
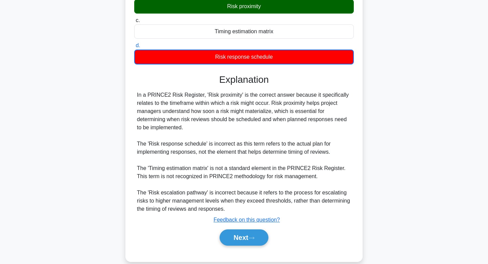
scroll to position [106, 0]
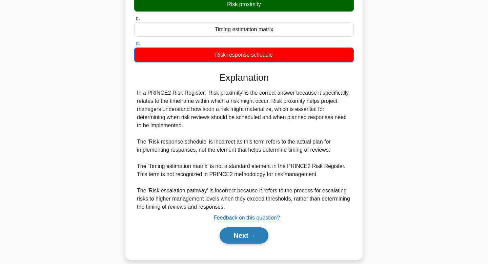
click at [247, 229] on button "Next" at bounding box center [244, 235] width 48 height 16
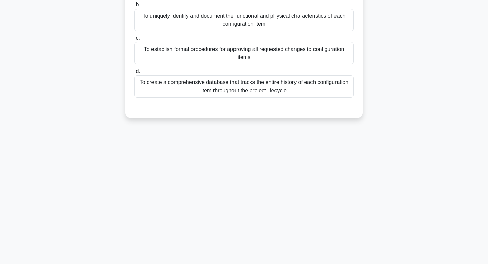
scroll to position [0, 0]
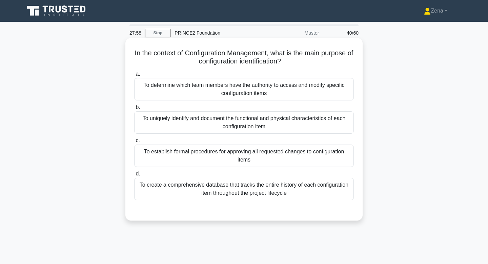
click at [312, 96] on div "To determine which team members have the authority to access and modify specifi…" at bounding box center [244, 89] width 220 height 22
click at [134, 76] on input "a. To determine which team members have the authority to access and modify spec…" at bounding box center [134, 74] width 0 height 4
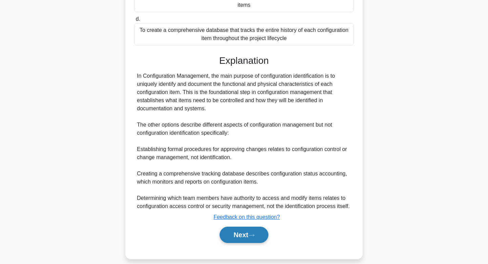
click at [246, 235] on button "Next" at bounding box center [244, 234] width 48 height 16
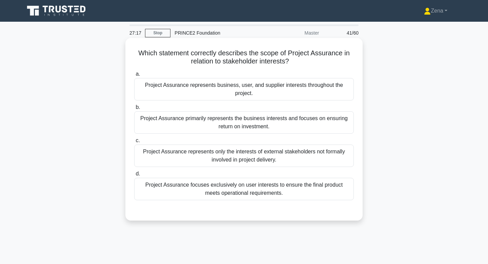
click at [301, 120] on div "Project Assurance primarily represents the business interests and focuses on en…" at bounding box center [244, 122] width 220 height 22
click at [134, 109] on input "b. Project Assurance primarily represents the business interests and focuses on…" at bounding box center [134, 107] width 0 height 4
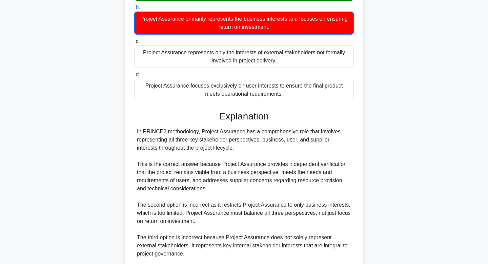
scroll to position [180, 0]
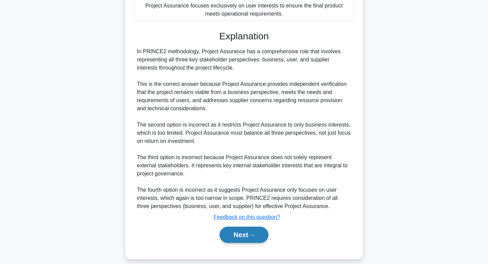
click at [228, 236] on button "Next" at bounding box center [244, 234] width 48 height 16
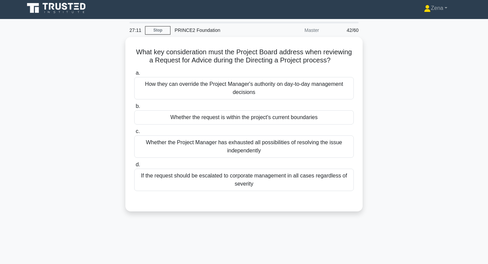
scroll to position [0, 0]
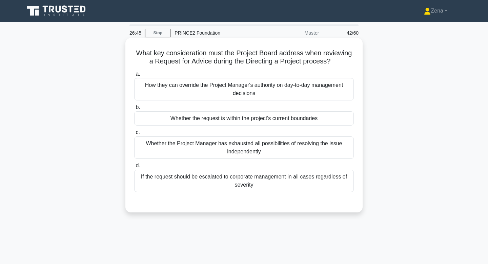
click at [310, 118] on div "Whether the request is within the project's current boundaries" at bounding box center [244, 118] width 220 height 14
click at [134, 109] on input "b. Whether the request is within the project's current boundaries" at bounding box center [134, 107] width 0 height 4
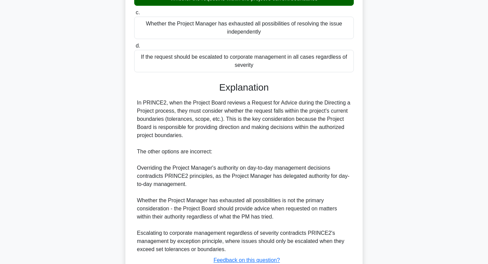
scroll to position [170, 0]
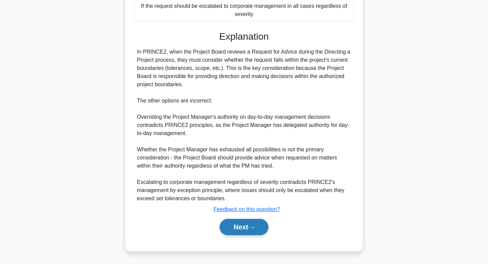
click at [247, 233] on button "Next" at bounding box center [244, 226] width 48 height 16
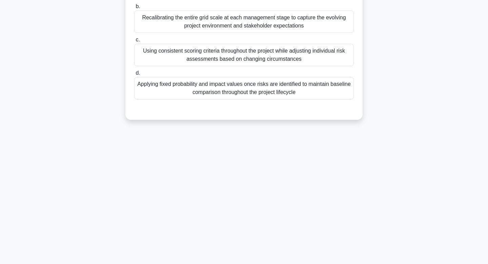
scroll to position [0, 0]
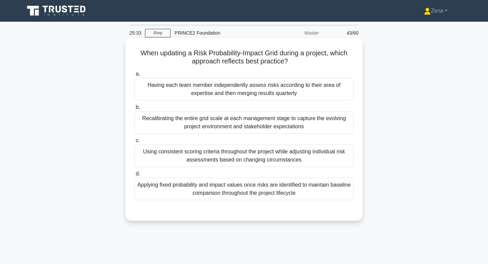
click at [302, 152] on div "Using consistent scoring criteria throughout the project while adjusting indivi…" at bounding box center [244, 155] width 220 height 22
click at [134, 143] on input "c. Using consistent scoring criteria throughout the project while adjusting ind…" at bounding box center [134, 140] width 0 height 4
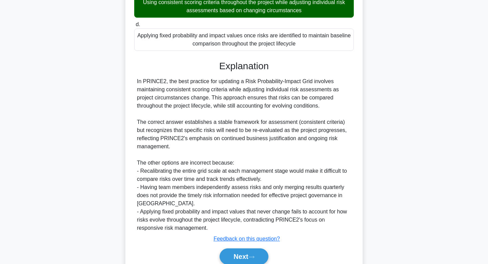
scroll to position [173, 0]
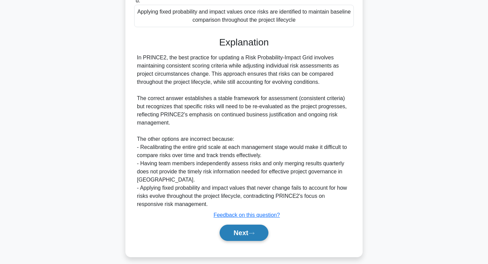
click at [242, 227] on button "Next" at bounding box center [244, 232] width 48 height 16
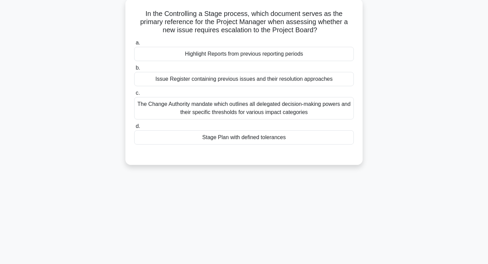
scroll to position [0, 0]
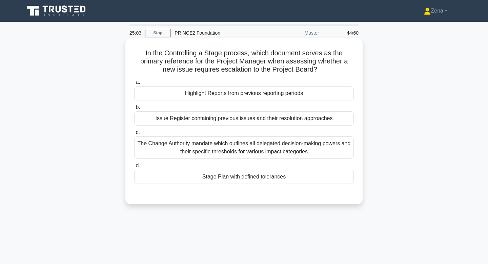
click at [267, 117] on div "Issue Register containing previous issues and their resolution approaches" at bounding box center [244, 118] width 220 height 14
click at [134, 109] on input "b. Issue Register containing previous issues and their resolution approaches" at bounding box center [134, 107] width 0 height 4
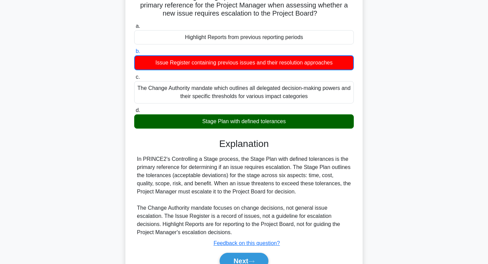
scroll to position [102, 0]
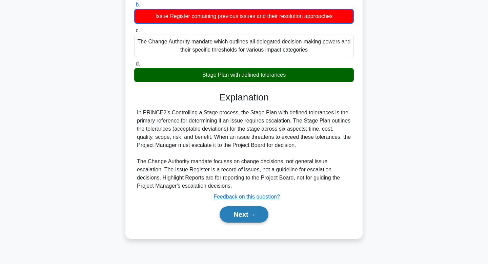
click at [252, 218] on button "Next" at bounding box center [244, 214] width 48 height 16
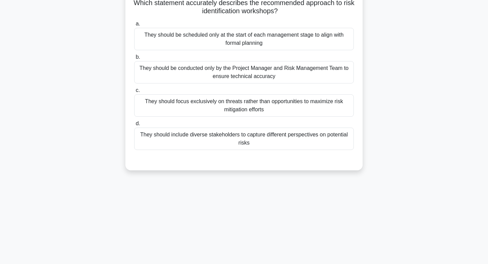
scroll to position [0, 0]
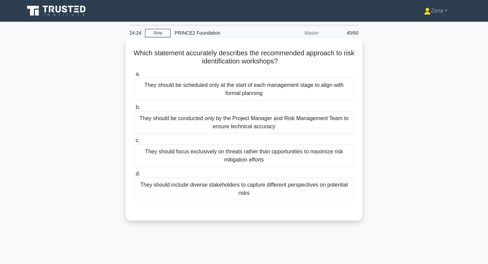
click at [322, 192] on div "They should include diverse stakeholders to capture different perspectives on p…" at bounding box center [244, 188] width 220 height 22
click at [134, 176] on input "d. They should include diverse stakeholders to capture different perspectives o…" at bounding box center [134, 173] width 0 height 4
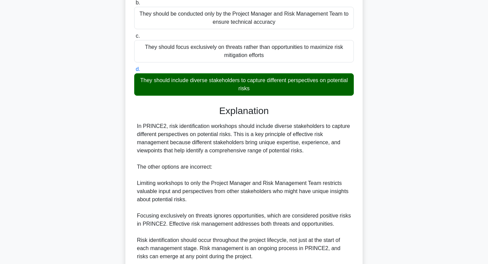
scroll to position [152, 0]
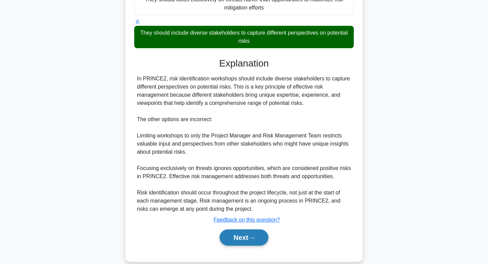
click at [244, 234] on button "Next" at bounding box center [244, 237] width 48 height 16
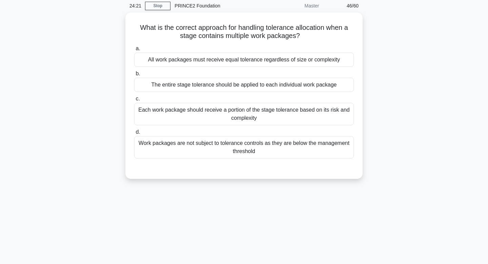
scroll to position [0, 0]
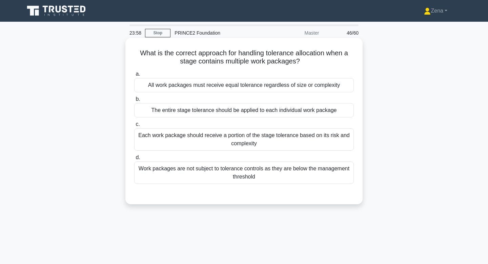
click at [311, 137] on div "Each work package should receive a portion of the stage tolerance based on its …" at bounding box center [244, 139] width 220 height 22
click at [134, 126] on input "c. Each work package should receive a portion of the stage tolerance based on i…" at bounding box center [134, 124] width 0 height 4
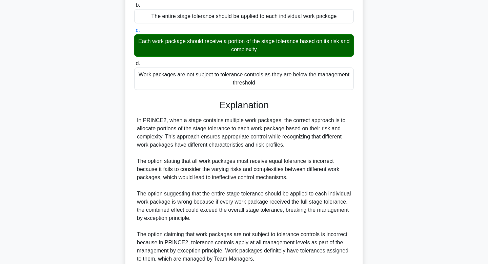
scroll to position [154, 0]
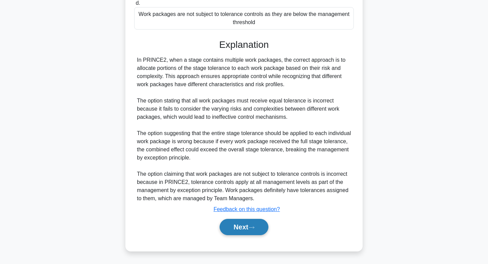
click at [237, 232] on button "Next" at bounding box center [244, 226] width 48 height 16
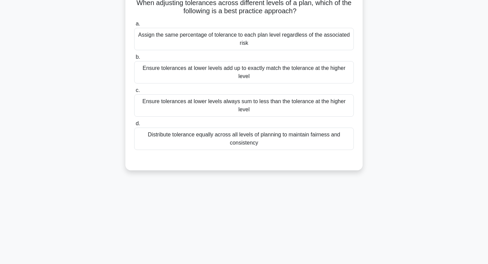
scroll to position [0, 0]
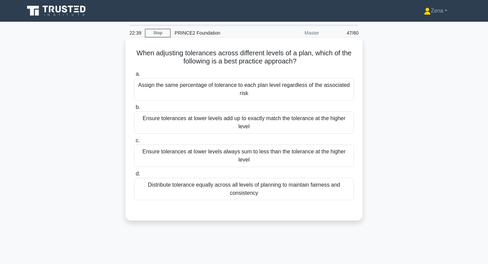
click at [321, 193] on div "Distribute tolerance equally across all levels of planning to maintain fairness…" at bounding box center [244, 188] width 220 height 22
click at [134, 176] on input "d. Distribute tolerance equally across all levels of planning to maintain fairn…" at bounding box center [134, 173] width 0 height 4
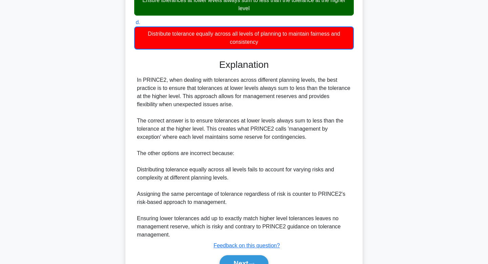
scroll to position [153, 0]
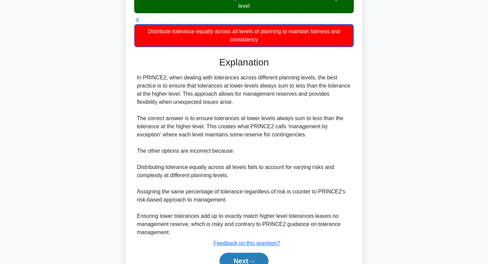
click at [231, 257] on button "Next" at bounding box center [244, 260] width 48 height 16
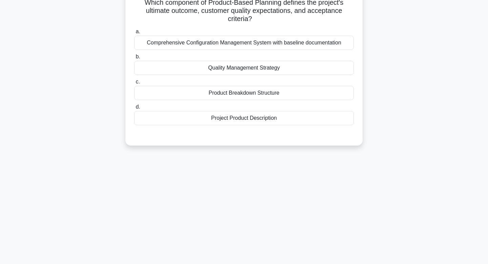
scroll to position [0, 0]
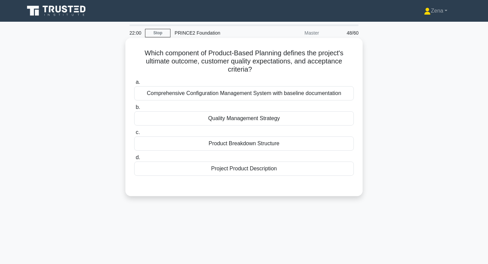
click at [286, 120] on div "Quality Management Strategy" at bounding box center [244, 118] width 220 height 14
click at [134, 109] on input "b. Quality Management Strategy" at bounding box center [134, 107] width 0 height 4
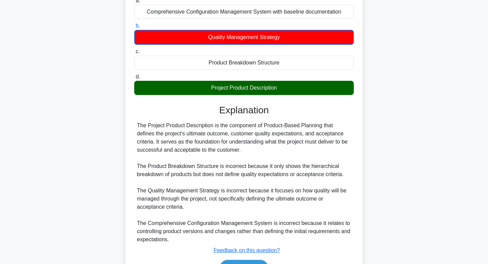
scroll to position [122, 0]
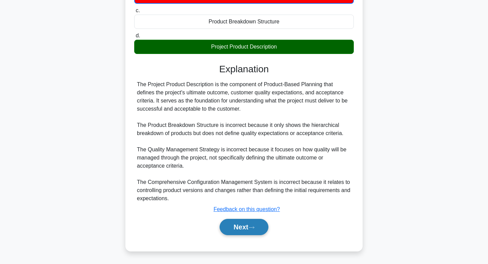
click at [241, 227] on button "Next" at bounding box center [244, 226] width 48 height 16
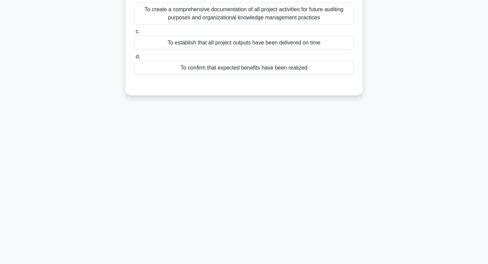
scroll to position [0, 0]
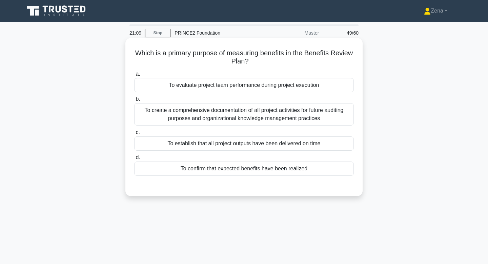
click at [302, 171] on div "To confirm that expected benefits have been realized" at bounding box center [244, 168] width 220 height 14
click at [134, 160] on input "d. To confirm that expected benefits have been realized" at bounding box center [134, 157] width 0 height 4
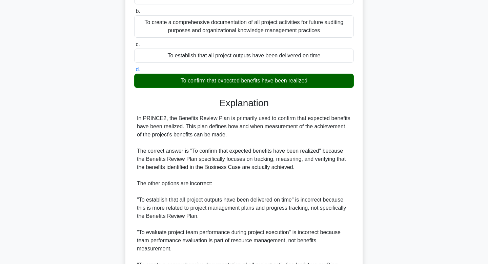
scroll to position [179, 0]
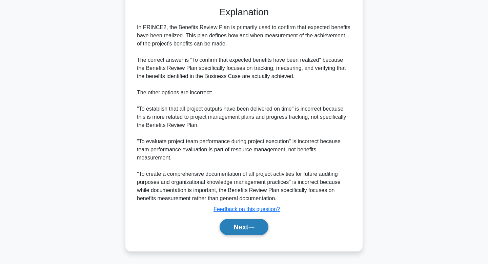
click at [248, 228] on button "Next" at bounding box center [244, 226] width 48 height 16
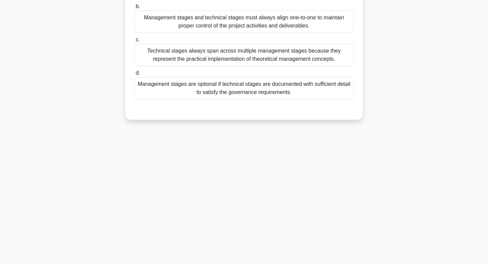
scroll to position [0, 0]
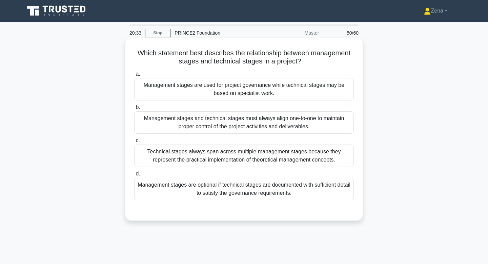
click at [286, 95] on div "Management stages are used for project governance while technical stages may be…" at bounding box center [244, 89] width 220 height 22
click at [134, 76] on input "a. Management stages are used for project governance while technical stages may…" at bounding box center [134, 74] width 0 height 4
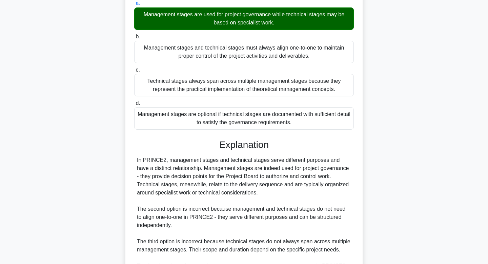
scroll to position [129, 0]
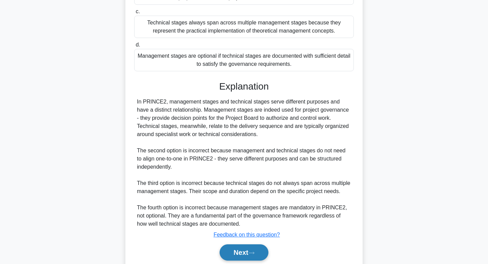
click at [247, 252] on button "Next" at bounding box center [244, 252] width 48 height 16
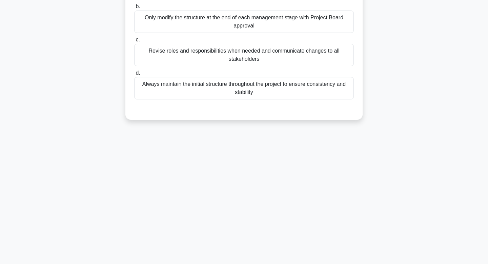
scroll to position [0, 0]
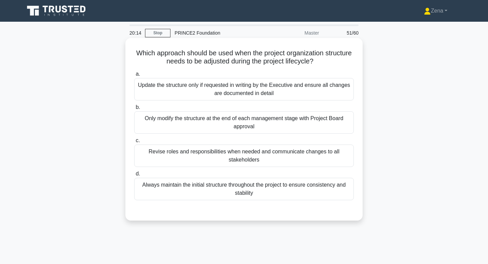
click at [262, 151] on div "Revise roles and responsibilities when needed and communicate changes to all st…" at bounding box center [244, 155] width 220 height 22
click at [134, 143] on input "c. Revise roles and responsibilities when needed and communicate changes to all…" at bounding box center [134, 140] width 0 height 4
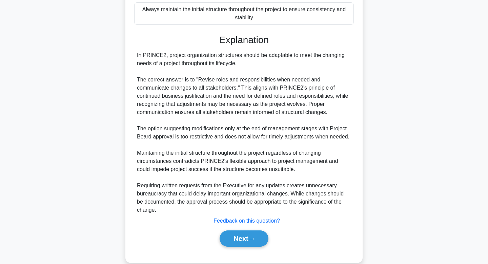
scroll to position [187, 0]
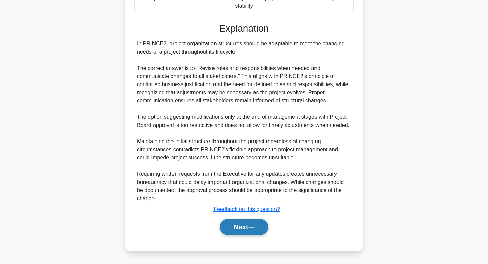
click at [233, 232] on button "Next" at bounding box center [244, 226] width 48 height 16
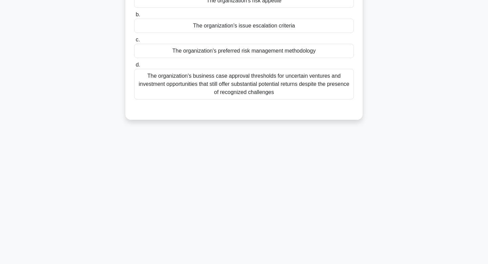
scroll to position [0, 0]
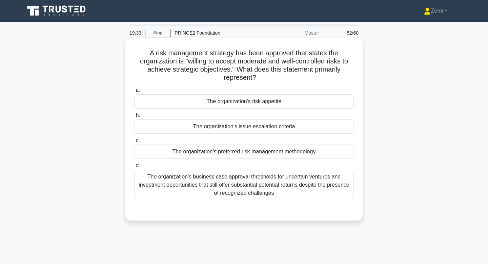
click at [246, 96] on div "The organization's risk appetite" at bounding box center [244, 101] width 220 height 14
click at [134, 92] on input "a. The organization's risk appetite" at bounding box center [134, 90] width 0 height 4
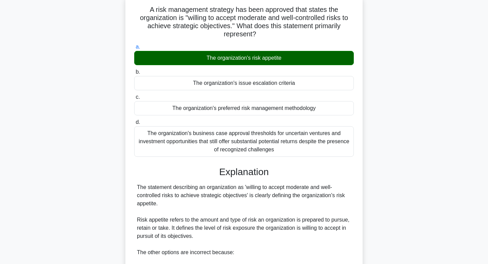
scroll to position [203, 0]
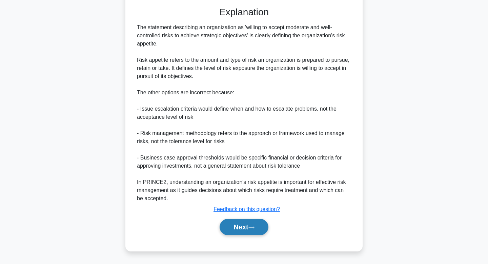
click at [226, 229] on button "Next" at bounding box center [244, 226] width 48 height 16
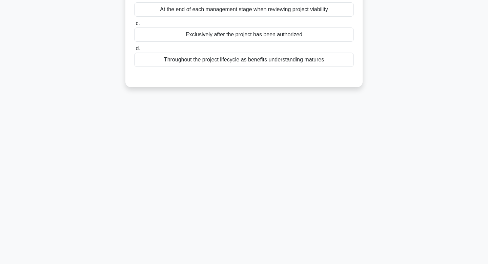
scroll to position [0, 0]
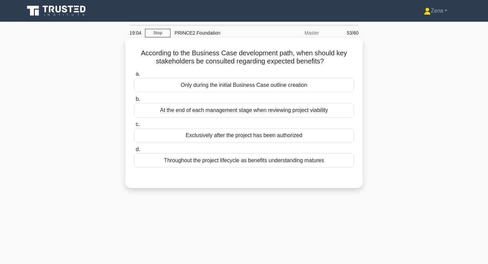
click at [302, 161] on div "Throughout the project lifecycle as benefits understanding matures" at bounding box center [244, 160] width 220 height 14
click at [134, 151] on input "d. Throughout the project lifecycle as benefits understanding matures" at bounding box center [134, 149] width 0 height 4
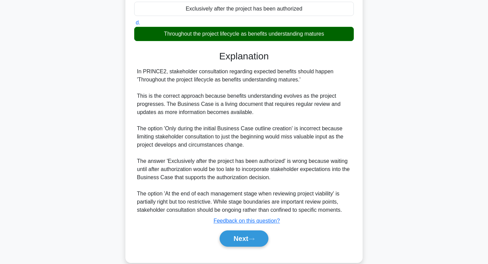
scroll to position [138, 0]
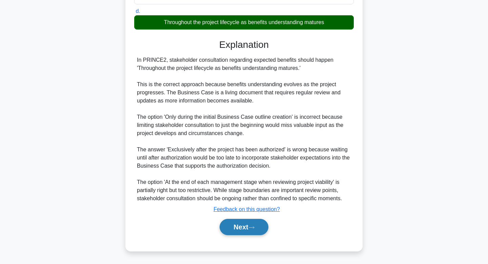
click at [243, 233] on button "Next" at bounding box center [244, 226] width 48 height 16
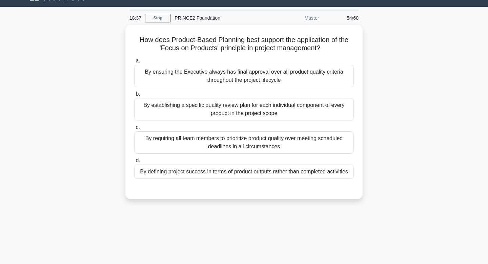
scroll to position [16, 0]
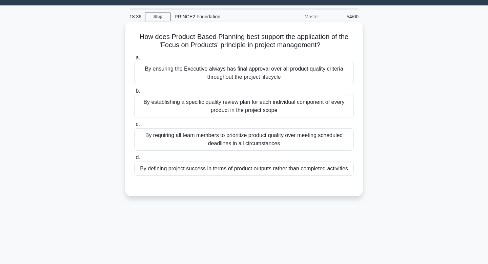
click at [288, 170] on div "By defining project success in terms of product outputs rather than completed a…" at bounding box center [244, 168] width 220 height 14
click at [134, 160] on input "d. By defining project success in terms of product outputs rather than complete…" at bounding box center [134, 157] width 0 height 4
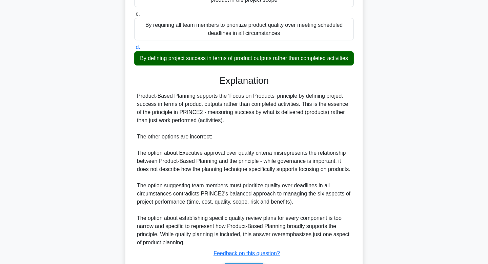
scroll to position [170, 0]
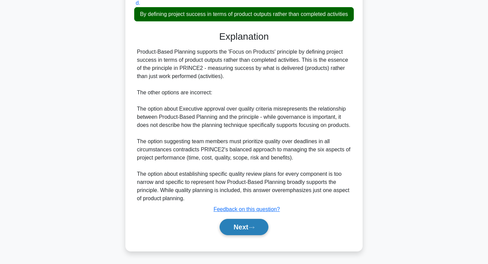
click at [259, 232] on button "Next" at bounding box center [244, 226] width 48 height 16
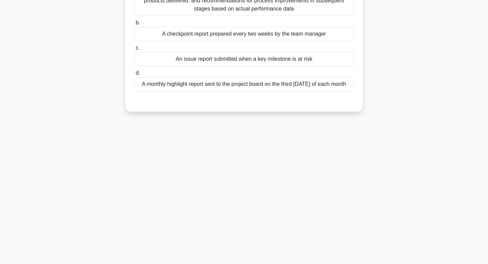
scroll to position [0, 0]
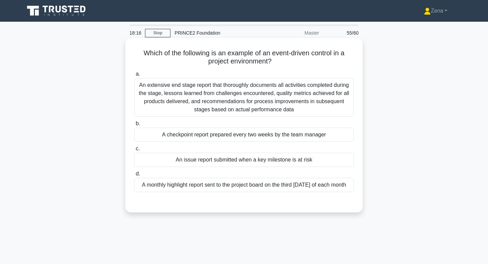
click at [313, 158] on div "An issue report submitted when a key milestone is at risk" at bounding box center [244, 159] width 220 height 14
click at [134, 151] on input "c. An issue report submitted when a key milestone is at risk" at bounding box center [134, 148] width 0 height 4
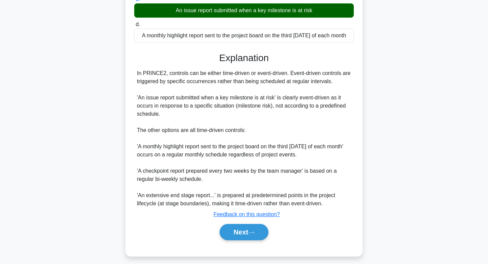
scroll to position [154, 0]
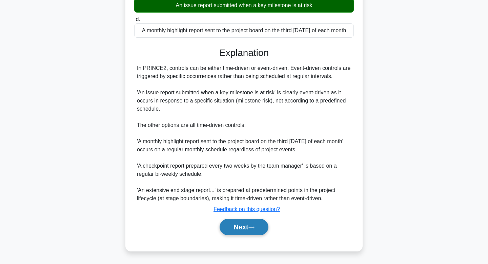
click at [246, 227] on button "Next" at bounding box center [244, 226] width 48 height 16
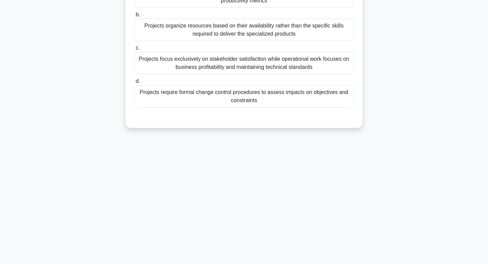
scroll to position [0, 0]
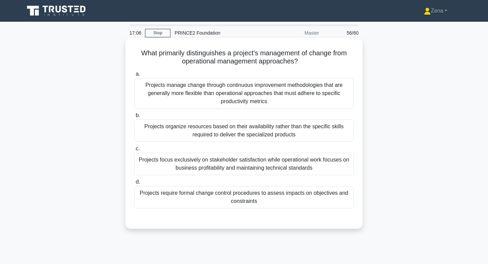
click at [304, 197] on div "Projects require formal change control procedures to assess impacts on objectiv…" at bounding box center [244, 197] width 220 height 22
click at [134, 184] on input "d. Projects require formal change control procedures to assess impacts on objec…" at bounding box center [134, 182] width 0 height 4
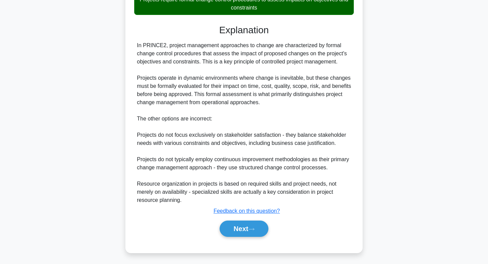
scroll to position [190, 0]
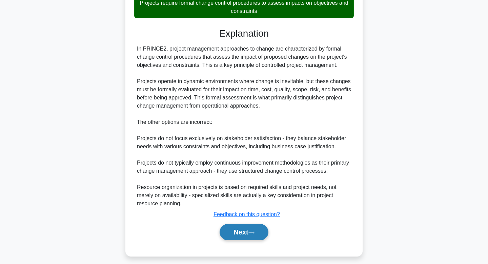
click at [236, 235] on button "Next" at bounding box center [244, 232] width 48 height 16
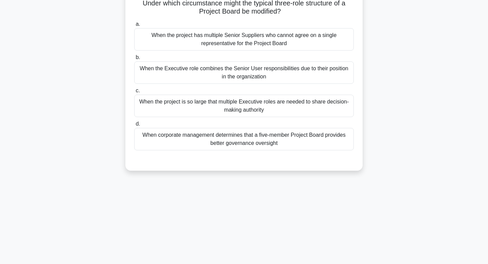
scroll to position [0, 0]
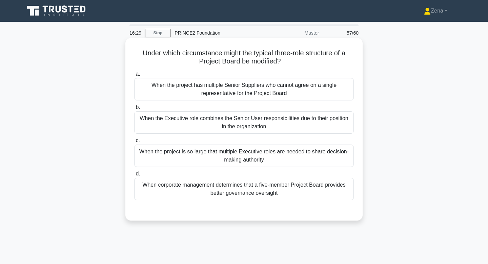
click at [288, 118] on div "When the Executive role combines the Senior User responsibilities due to their …" at bounding box center [244, 122] width 220 height 22
click at [134, 109] on input "b. When the Executive role combines the Senior User responsibilities due to the…" at bounding box center [134, 107] width 0 height 4
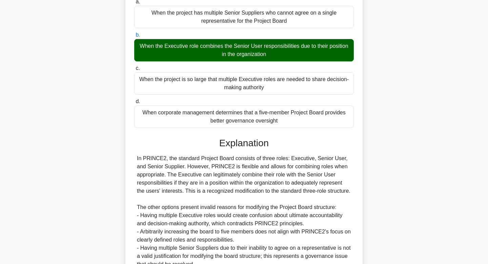
scroll to position [146, 0]
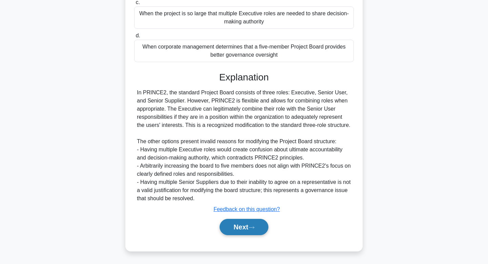
click at [249, 223] on button "Next" at bounding box center [244, 226] width 48 height 16
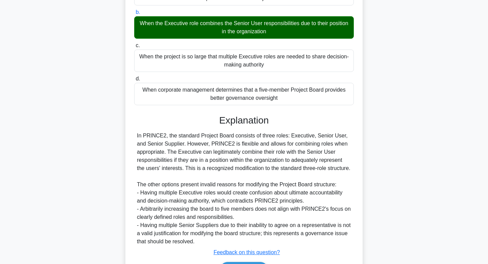
scroll to position [0, 0]
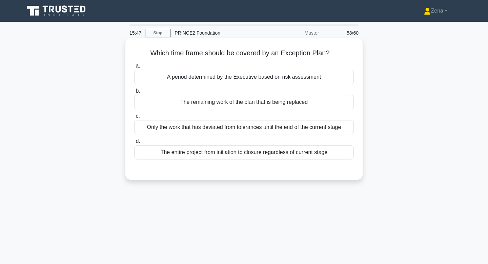
click at [241, 105] on div "The remaining work of the plan that is being replaced" at bounding box center [244, 102] width 220 height 14
click at [134, 93] on input "b. The remaining work of the plan that is being replaced" at bounding box center [134, 91] width 0 height 4
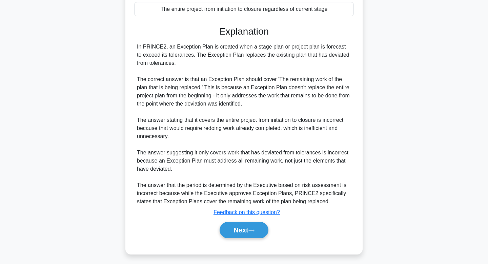
scroll to position [146, 0]
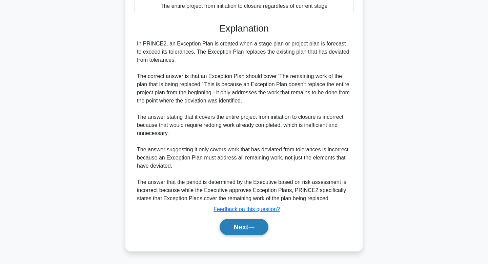
click at [250, 228] on button "Next" at bounding box center [244, 226] width 48 height 16
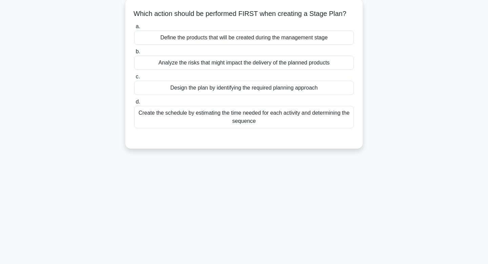
scroll to position [0, 0]
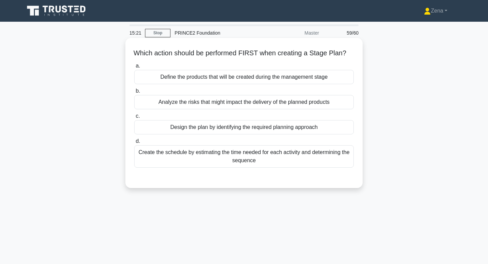
click at [312, 157] on div "Create the schedule by estimating the time needed for each activity and determi…" at bounding box center [244, 156] width 220 height 22
click at [134, 143] on input "d. Create the schedule by estimating the time needed for each activity and dete…" at bounding box center [134, 141] width 0 height 4
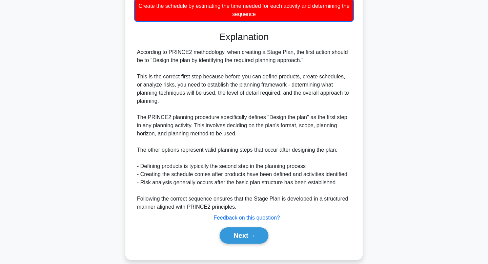
scroll to position [149, 0]
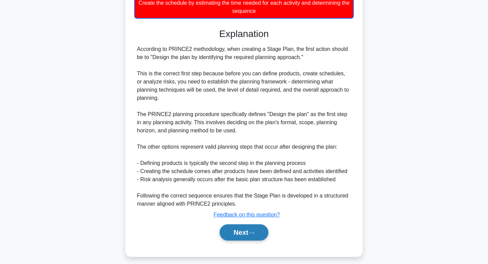
click at [237, 233] on button "Next" at bounding box center [244, 232] width 48 height 16
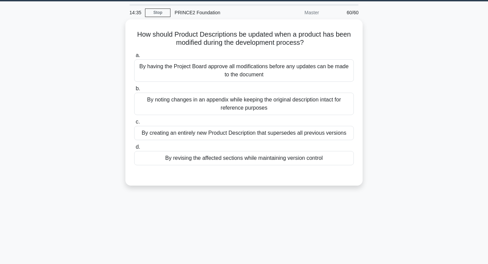
scroll to position [21, 0]
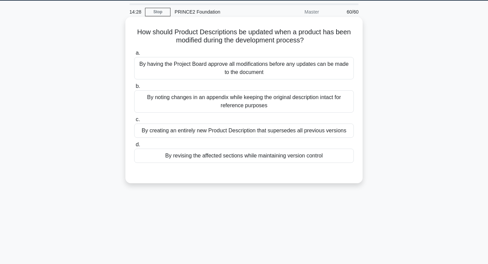
click at [318, 152] on div "By revising the affected sections while maintaining version control" at bounding box center [244, 155] width 220 height 14
click at [134, 147] on input "d. By revising the affected sections while maintaining version control" at bounding box center [134, 144] width 0 height 4
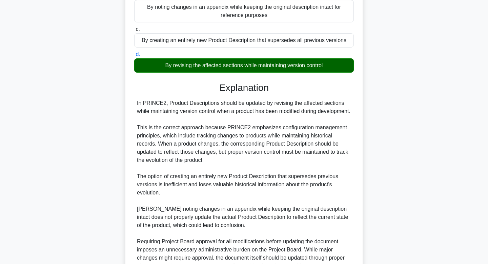
scroll to position [174, 0]
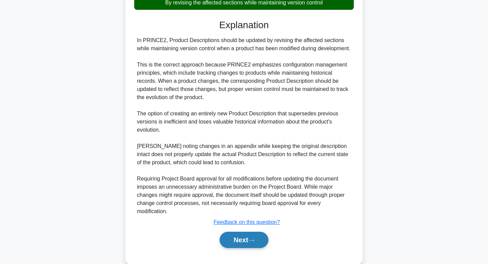
click at [244, 244] on button "Next" at bounding box center [244, 239] width 48 height 16
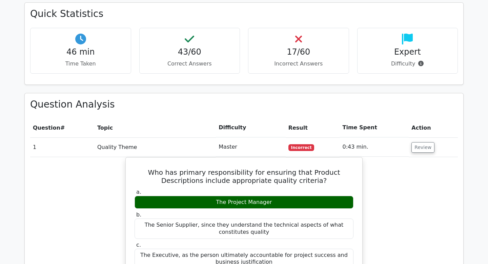
scroll to position [319, 0]
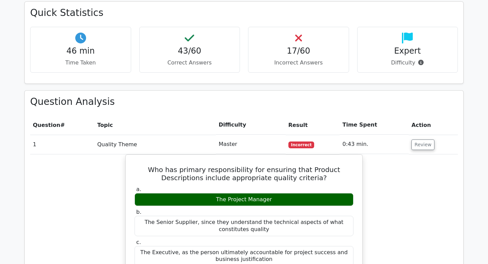
click at [419, 139] on td "Review" at bounding box center [433, 143] width 49 height 19
click at [419, 145] on button "Review" at bounding box center [422, 144] width 23 height 11
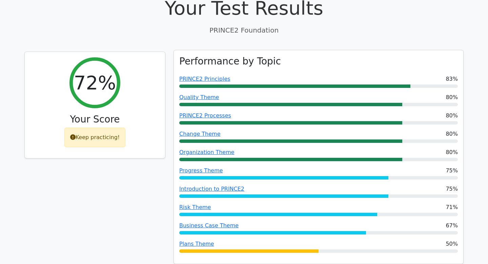
scroll to position [0, 0]
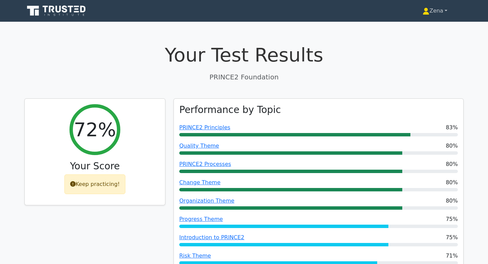
click at [441, 10] on link "Zena" at bounding box center [434, 11] width 57 height 14
click at [427, 29] on link "Profile" at bounding box center [433, 26] width 54 height 11
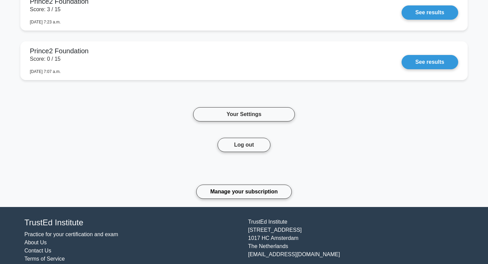
scroll to position [748, 0]
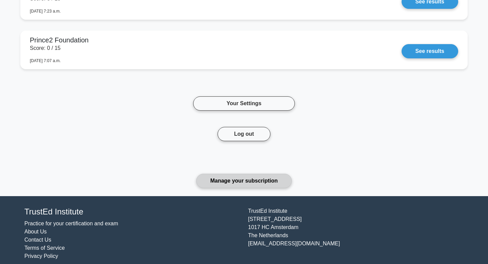
click at [280, 179] on link "Manage your subscription" at bounding box center [243, 180] width 95 height 14
